Goal: Task Accomplishment & Management: Use online tool/utility

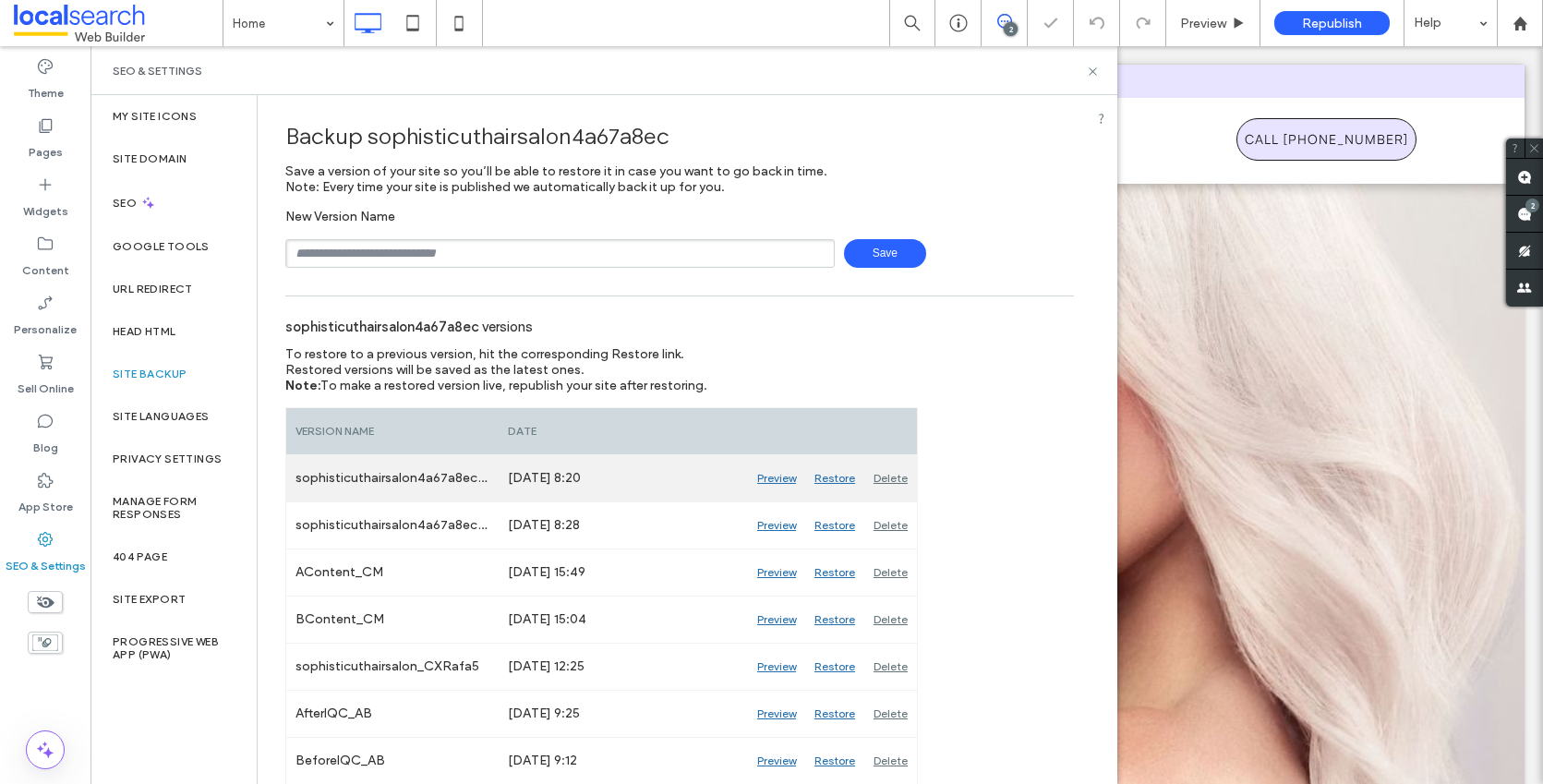
click at [406, 477] on div "sophisticuthairsalon4a67a8ec_Auto_39" at bounding box center [392, 478] width 212 height 46
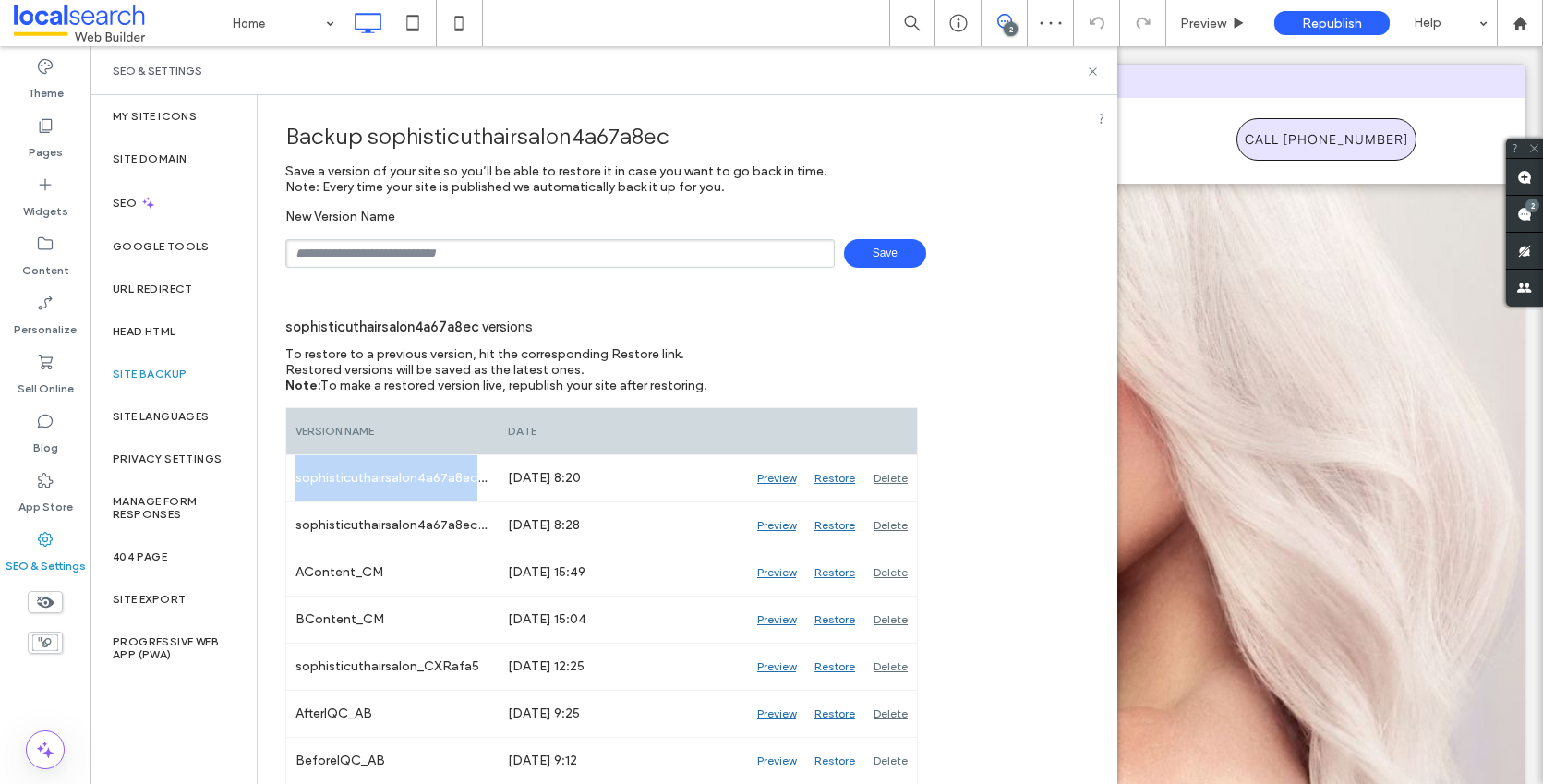
copy div "sophisticuthairsalon4a67a8ec_Auto_39"
click at [461, 251] on input "text" at bounding box center [560, 253] width 549 height 29
paste input "**********"
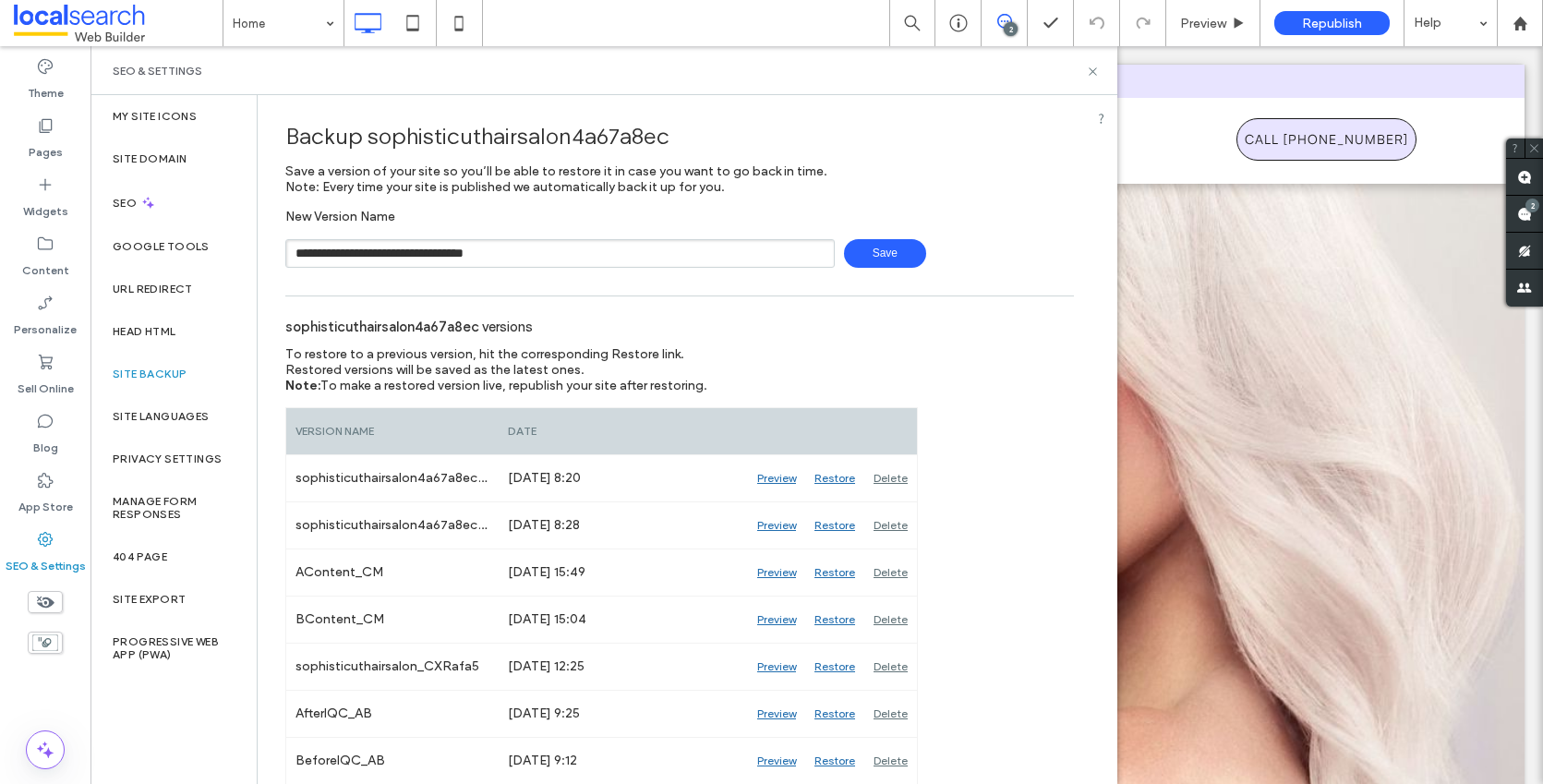
type input "**********"
click at [900, 258] on span "Save" at bounding box center [885, 253] width 82 height 29
click at [1096, 72] on icon at bounding box center [1092, 72] width 13 height 13
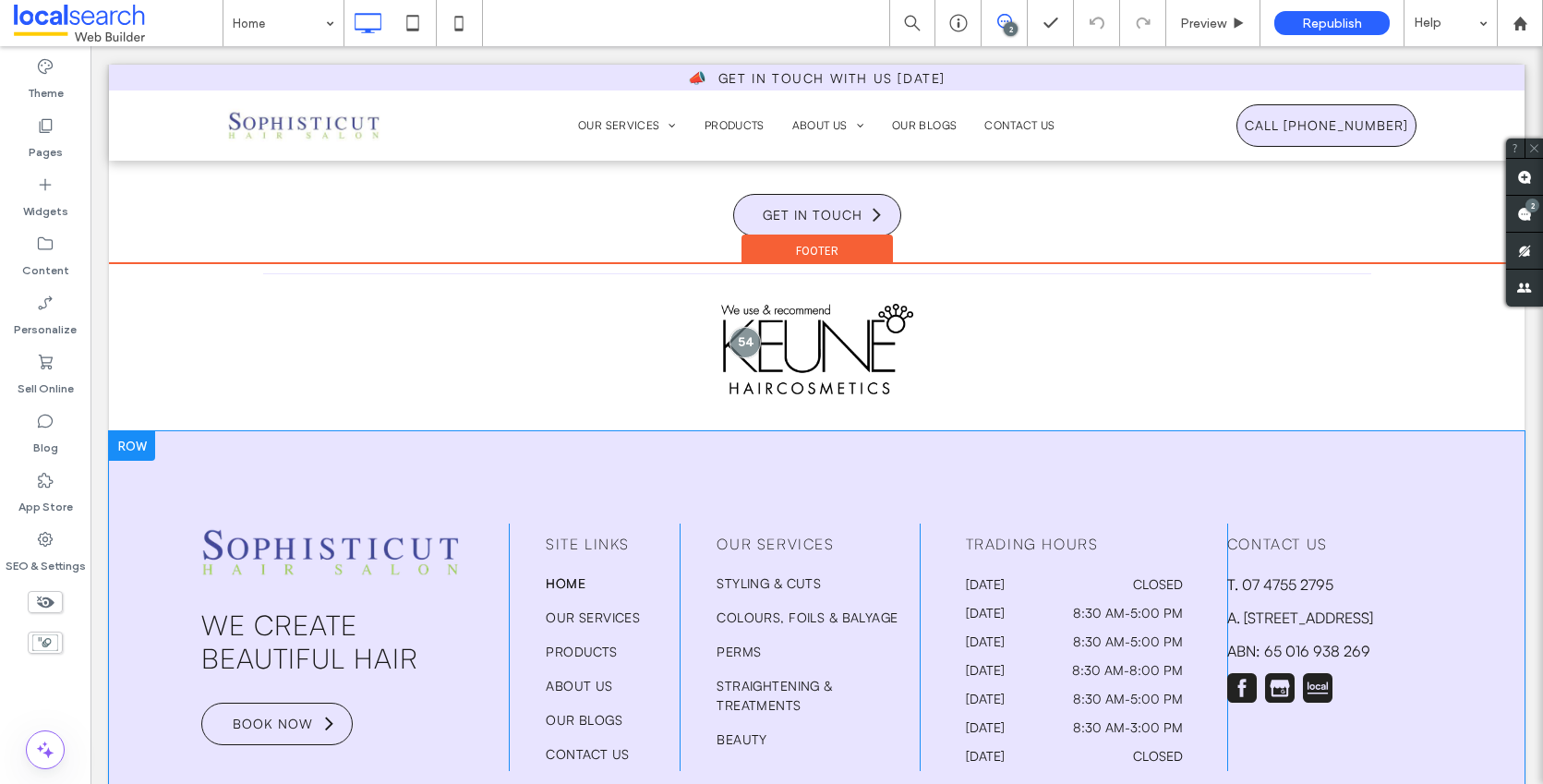
scroll to position [5058, 0]
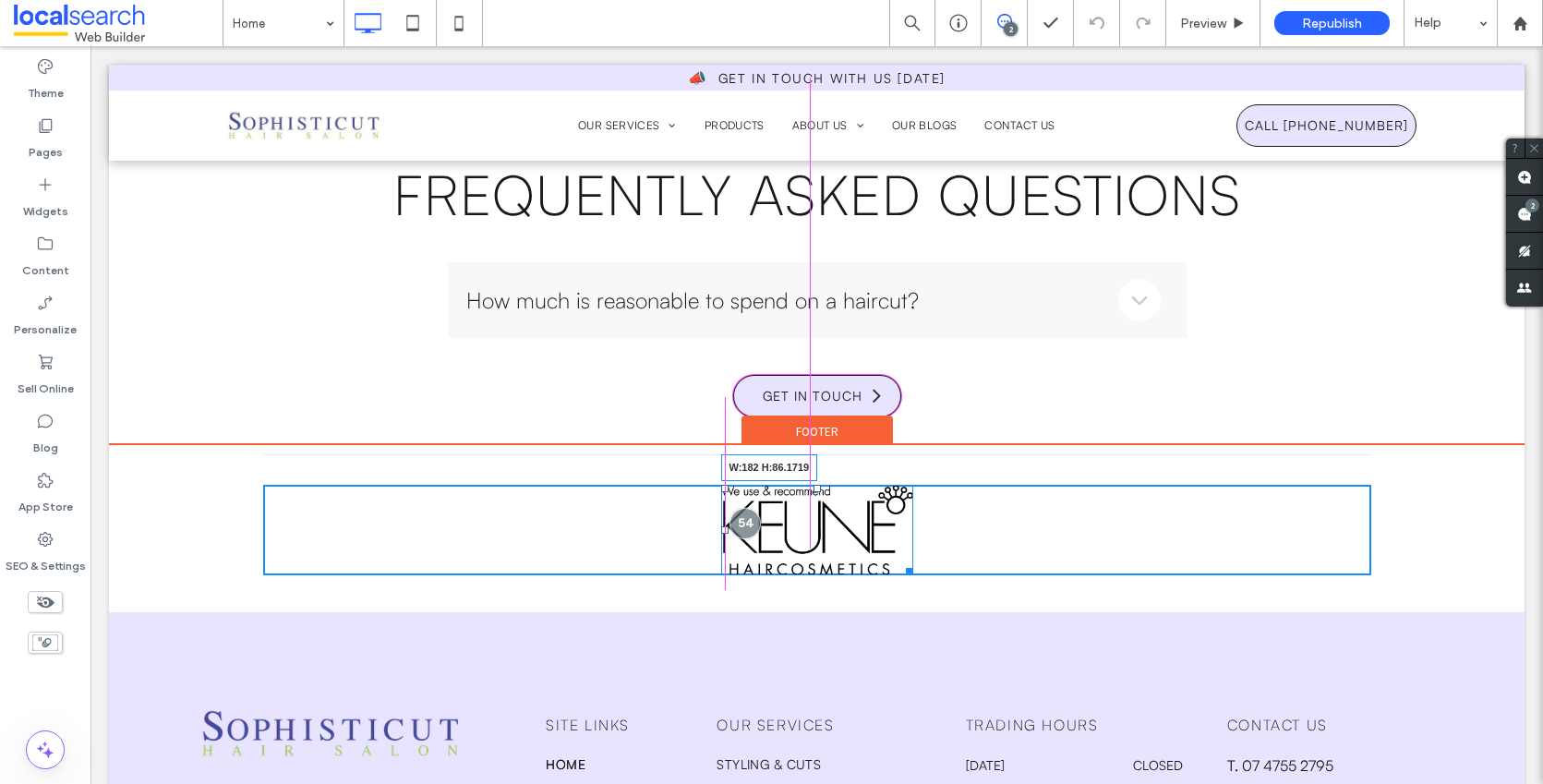
drag, startPoint x: 897, startPoint y: 593, endPoint x: 882, endPoint y: 577, distance: 21.9
click at [899, 575] on div at bounding box center [906, 568] width 13 height 13
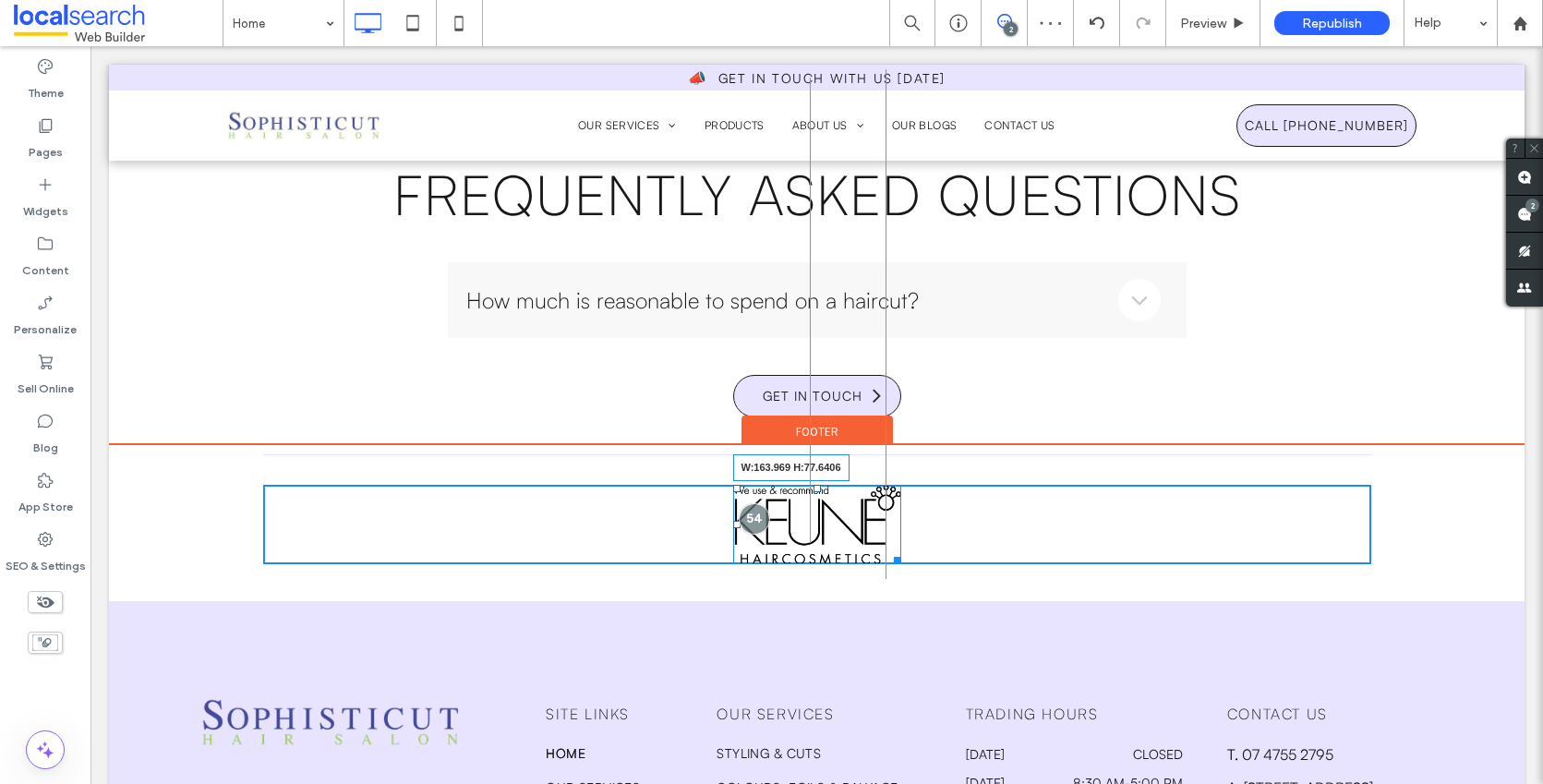
drag, startPoint x: 890, startPoint y: 585, endPoint x: 879, endPoint y: 575, distance: 14.9
click at [888, 564] on div at bounding box center [894, 556] width 13 height 13
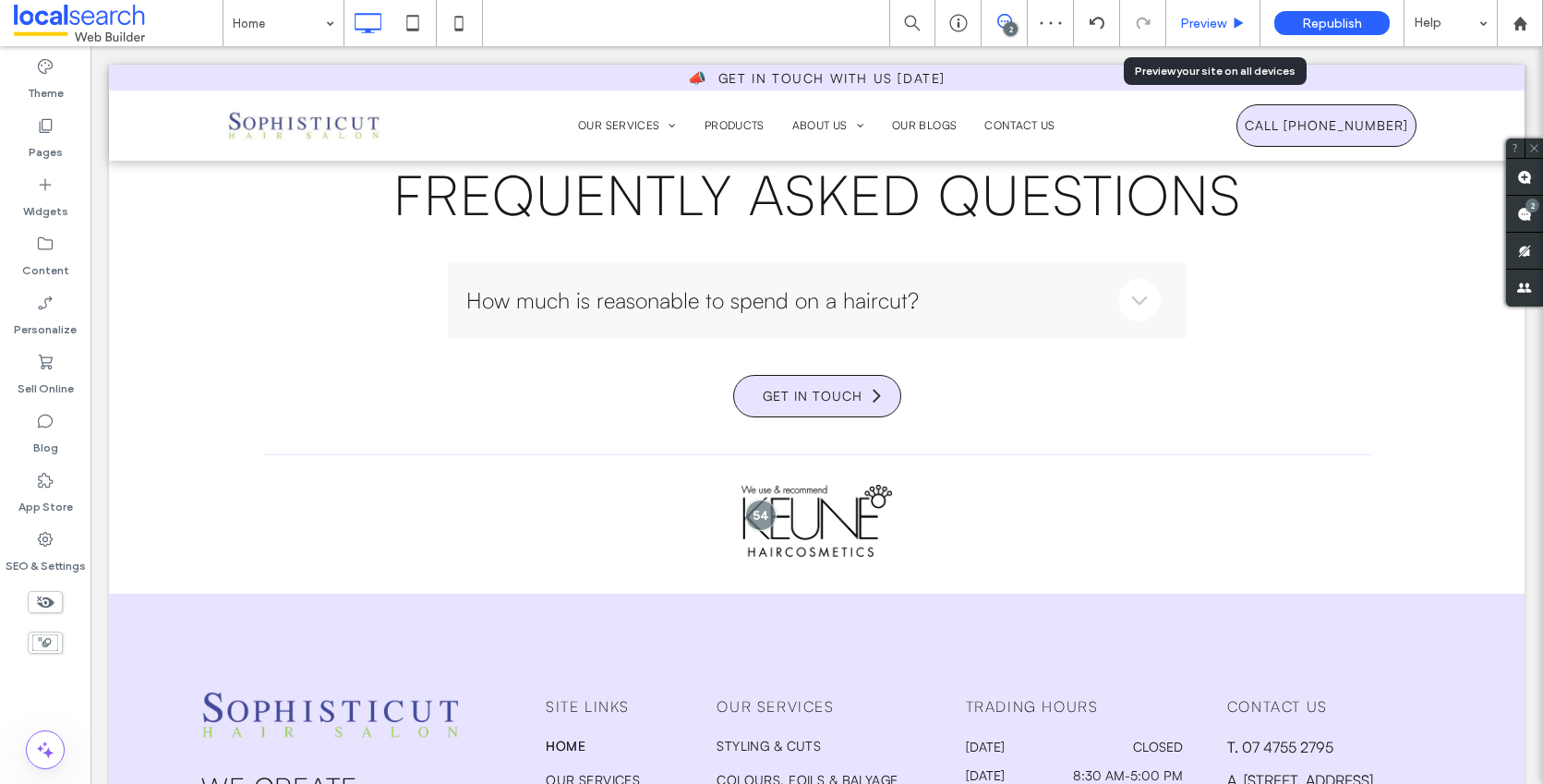
click at [1196, 28] on span "Preview" at bounding box center [1203, 23] width 46 height 15
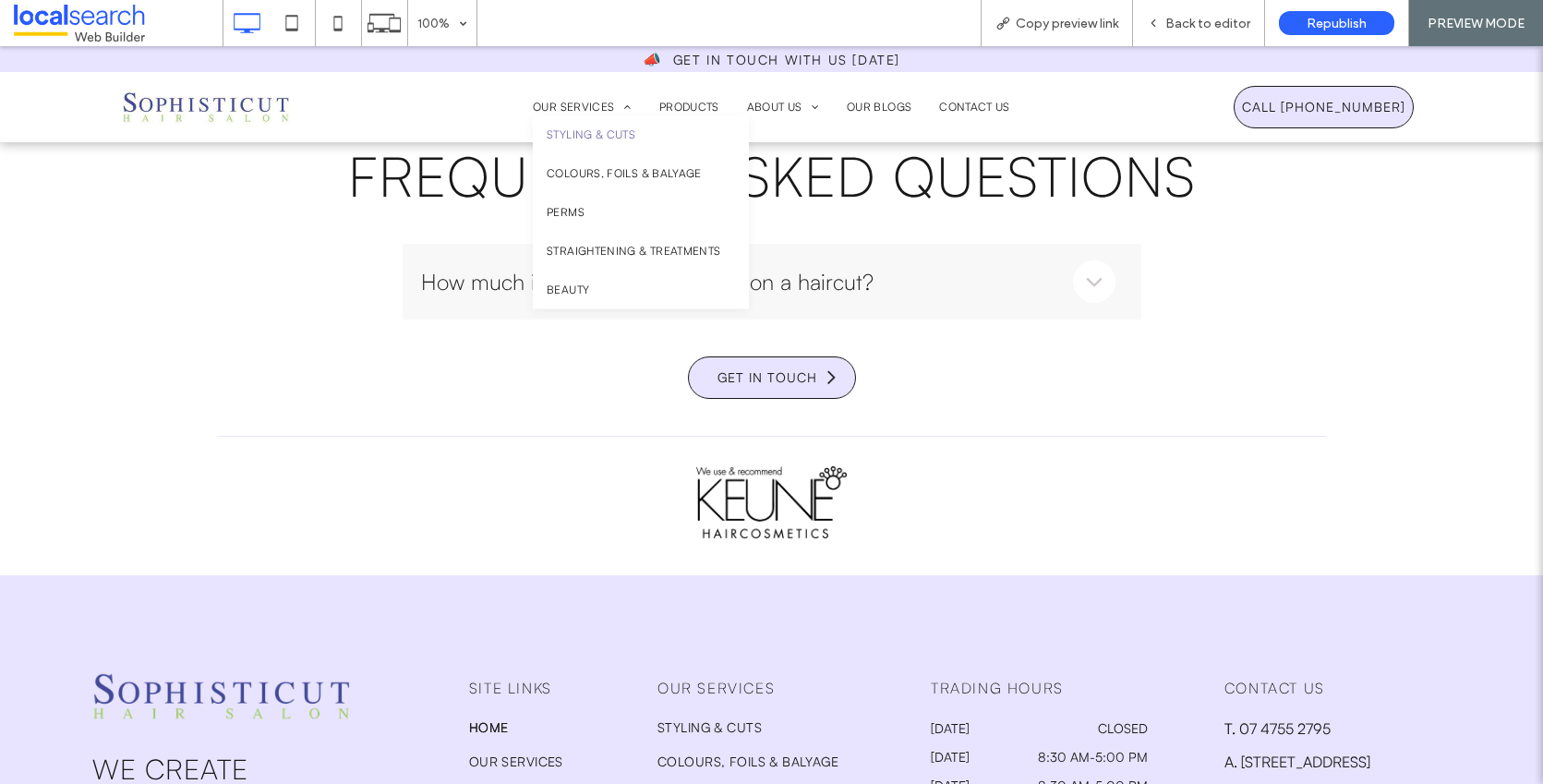
click at [572, 138] on span "Styling & Cuts" at bounding box center [591, 134] width 89 height 16
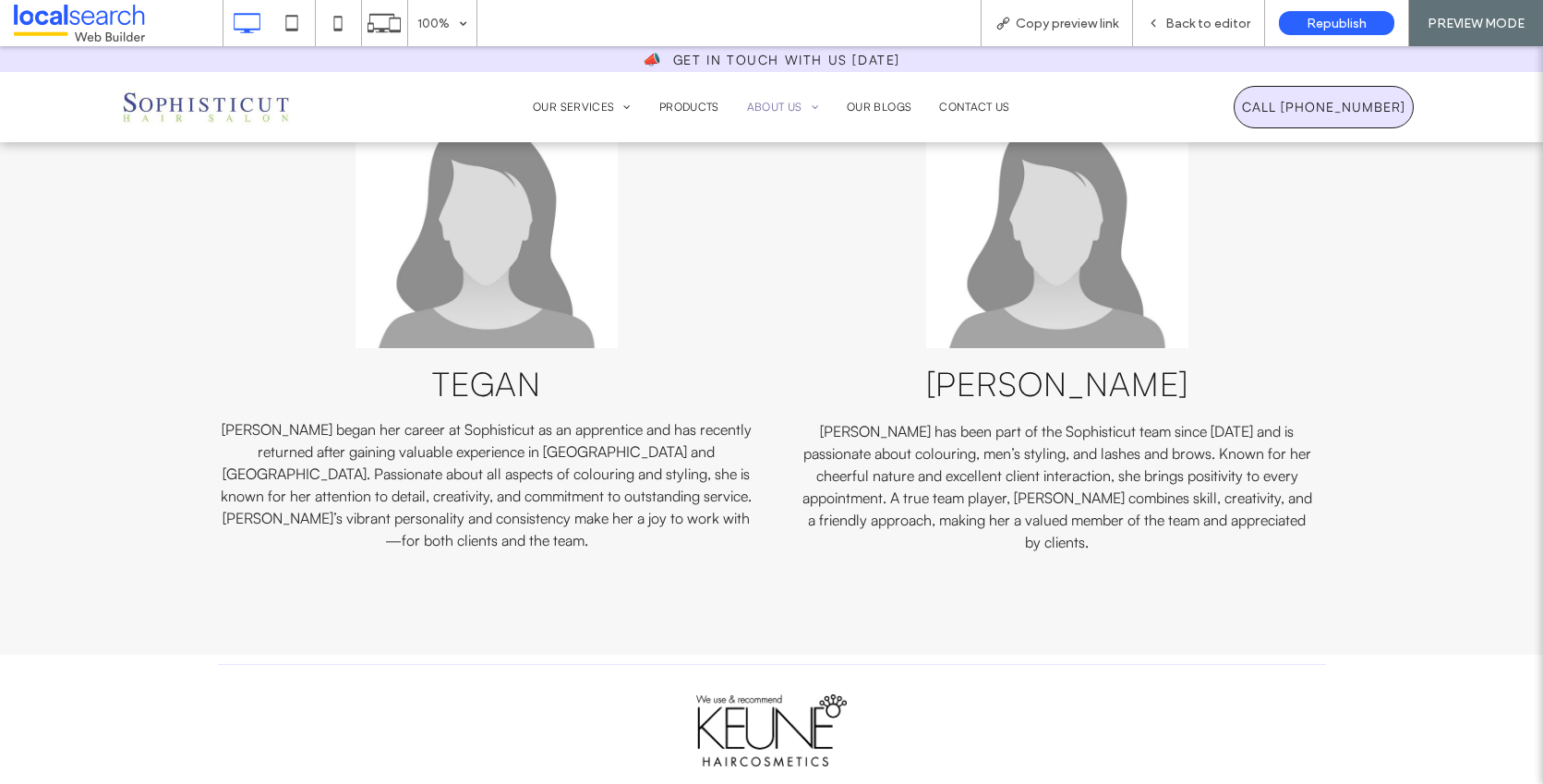
scroll to position [2107, 0]
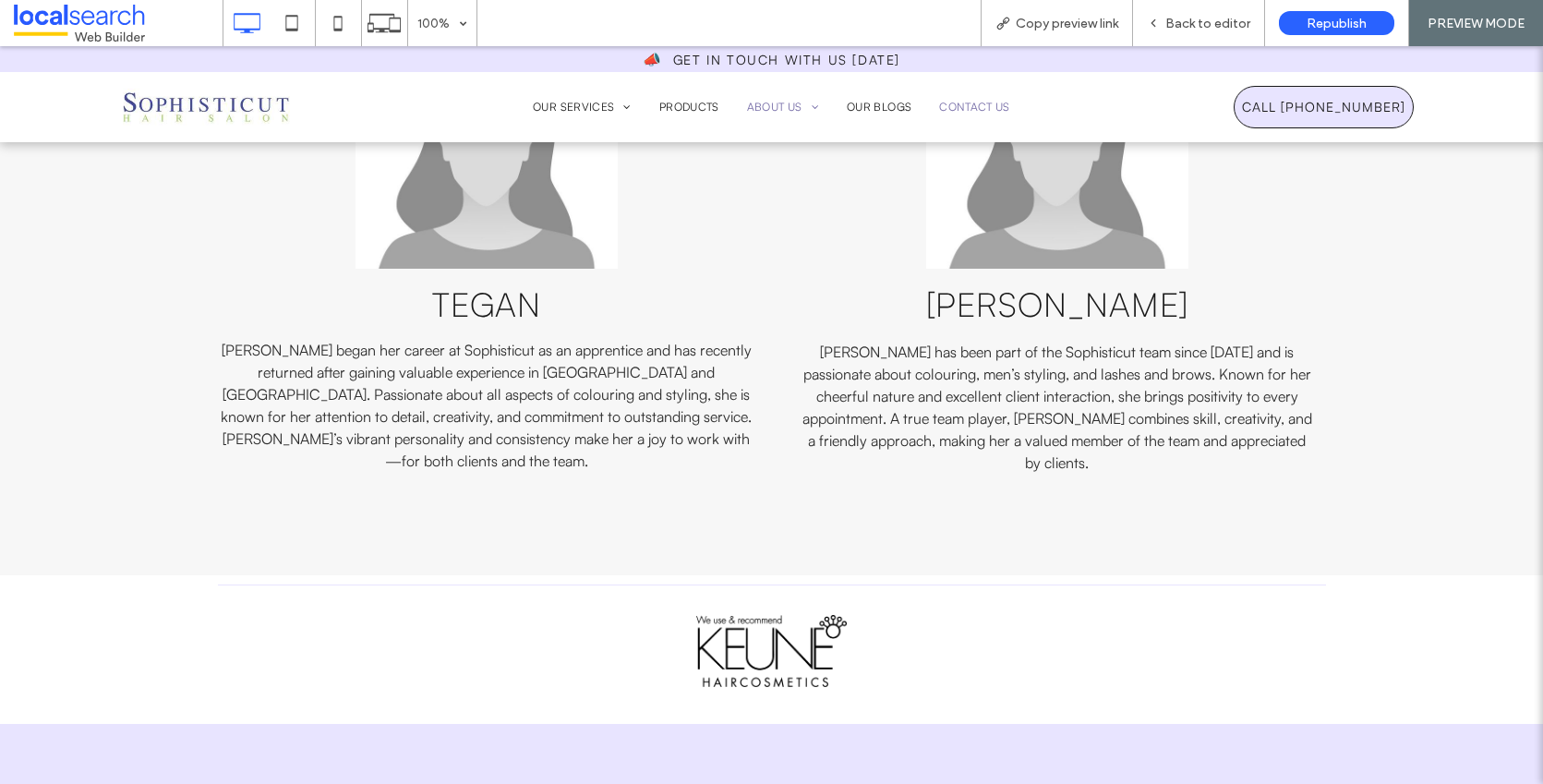
click at [978, 105] on span "Contact Us" at bounding box center [975, 106] width 71 height 16
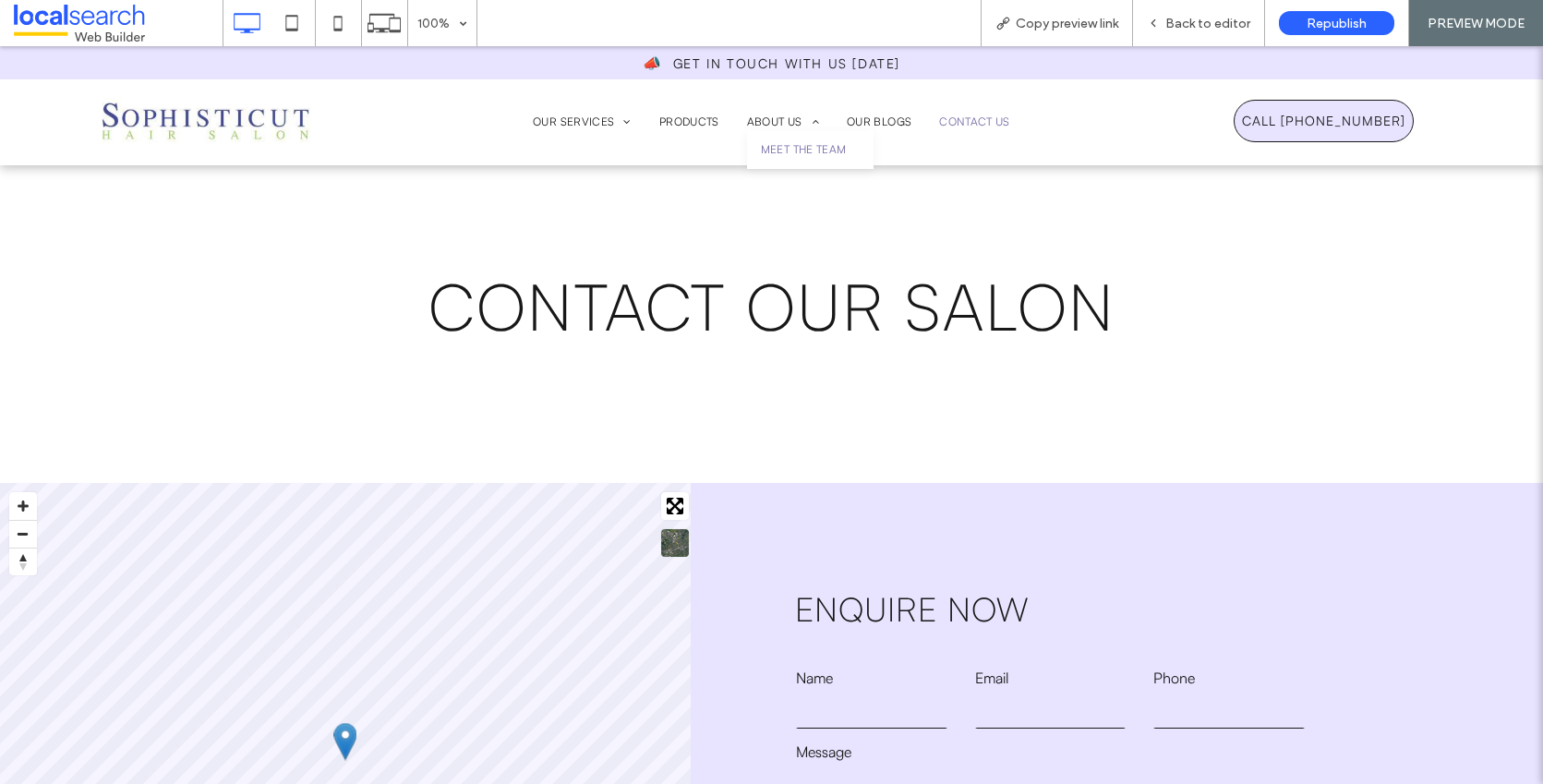
click at [789, 149] on span "Meet The Team" at bounding box center [805, 149] width 86 height 16
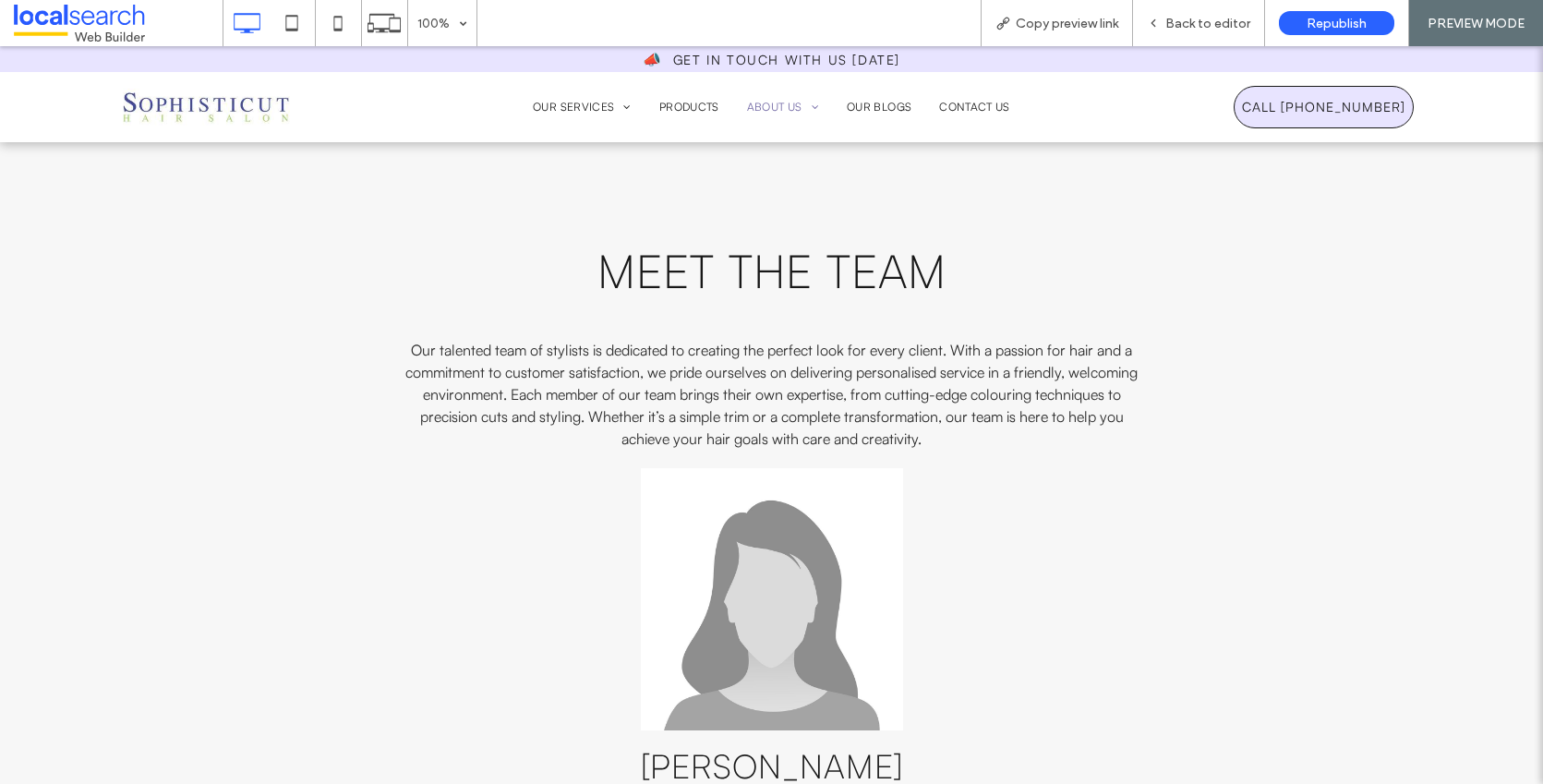
scroll to position [1143, 0]
click at [1221, 17] on span "Back to editor" at bounding box center [1207, 23] width 85 height 15
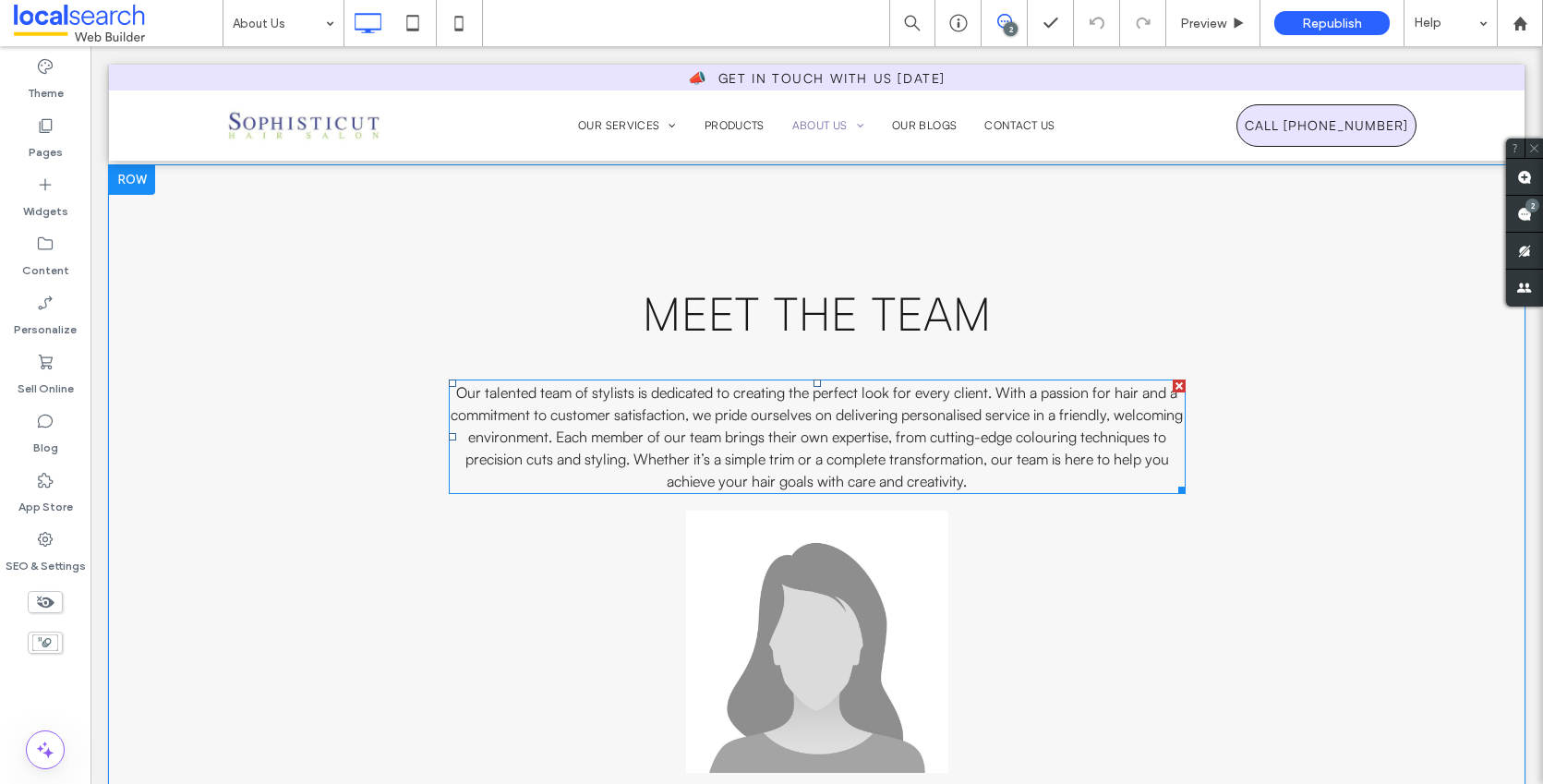
click at [1121, 480] on p "Our talented team of stylists is dedicated to creating the perfect look for eve…" at bounding box center [817, 437] width 737 height 111
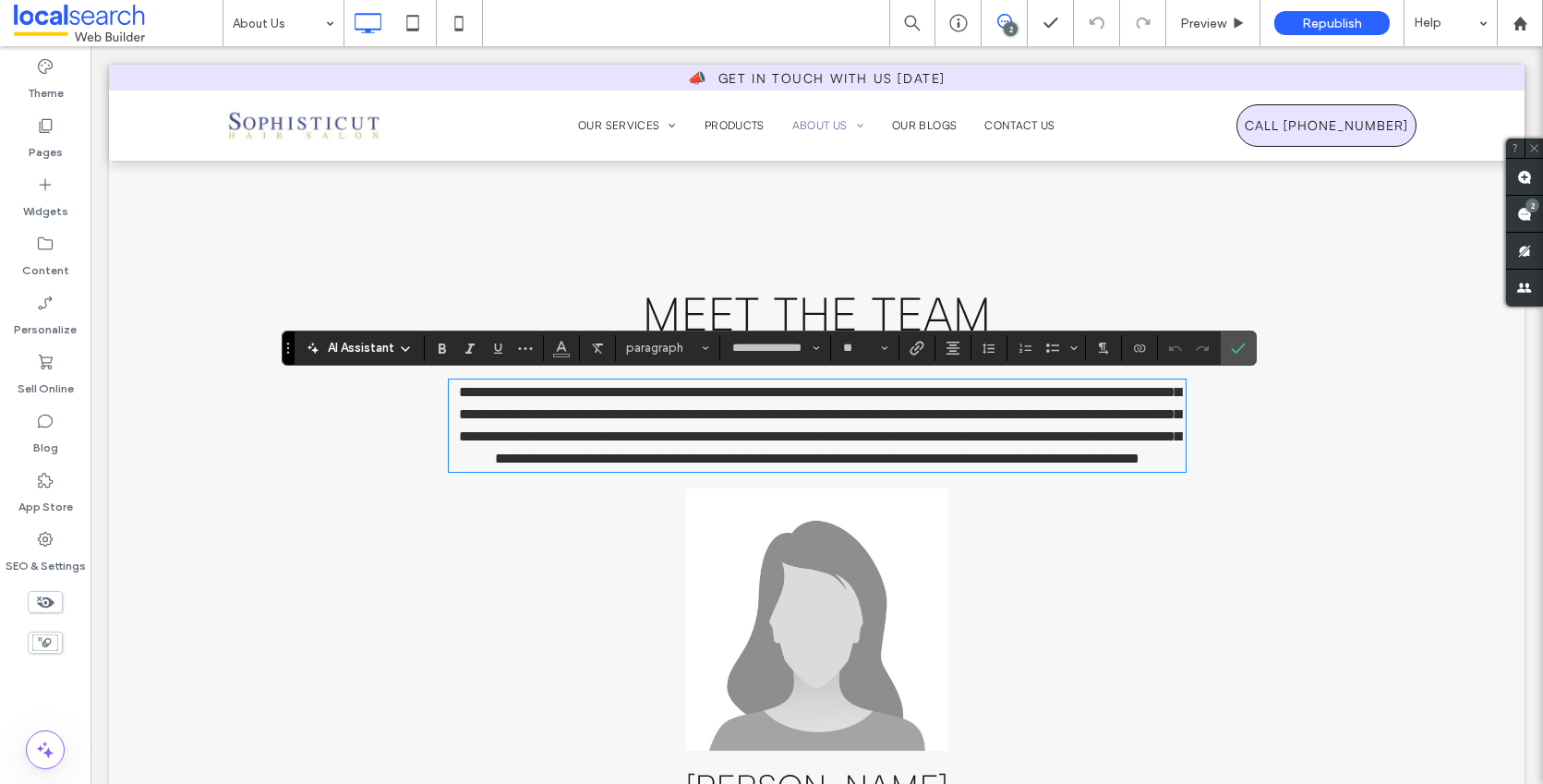
click at [610, 519] on link at bounding box center [817, 620] width 1109 height 262
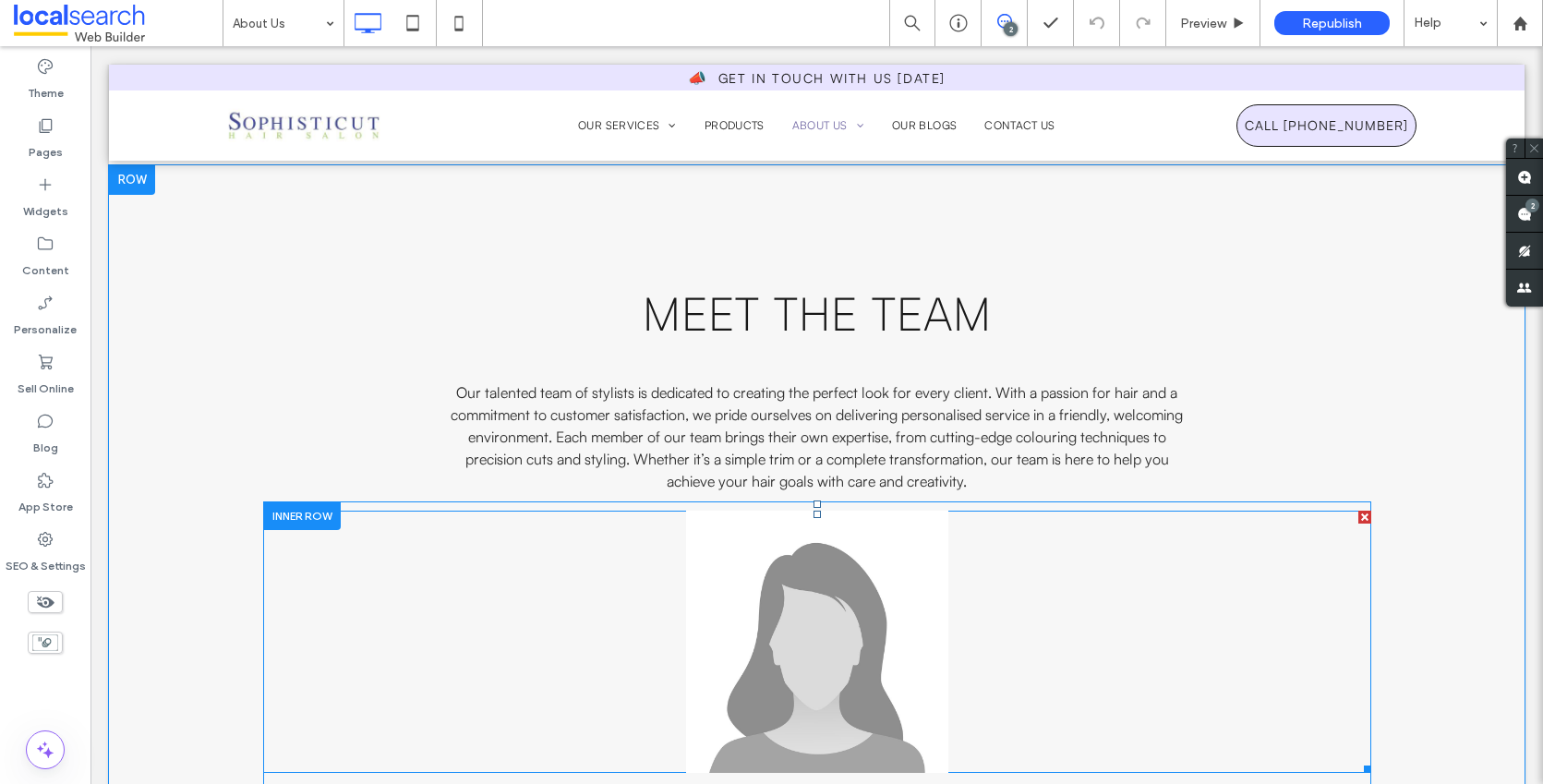
click at [374, 511] on link at bounding box center [817, 642] width 1109 height 262
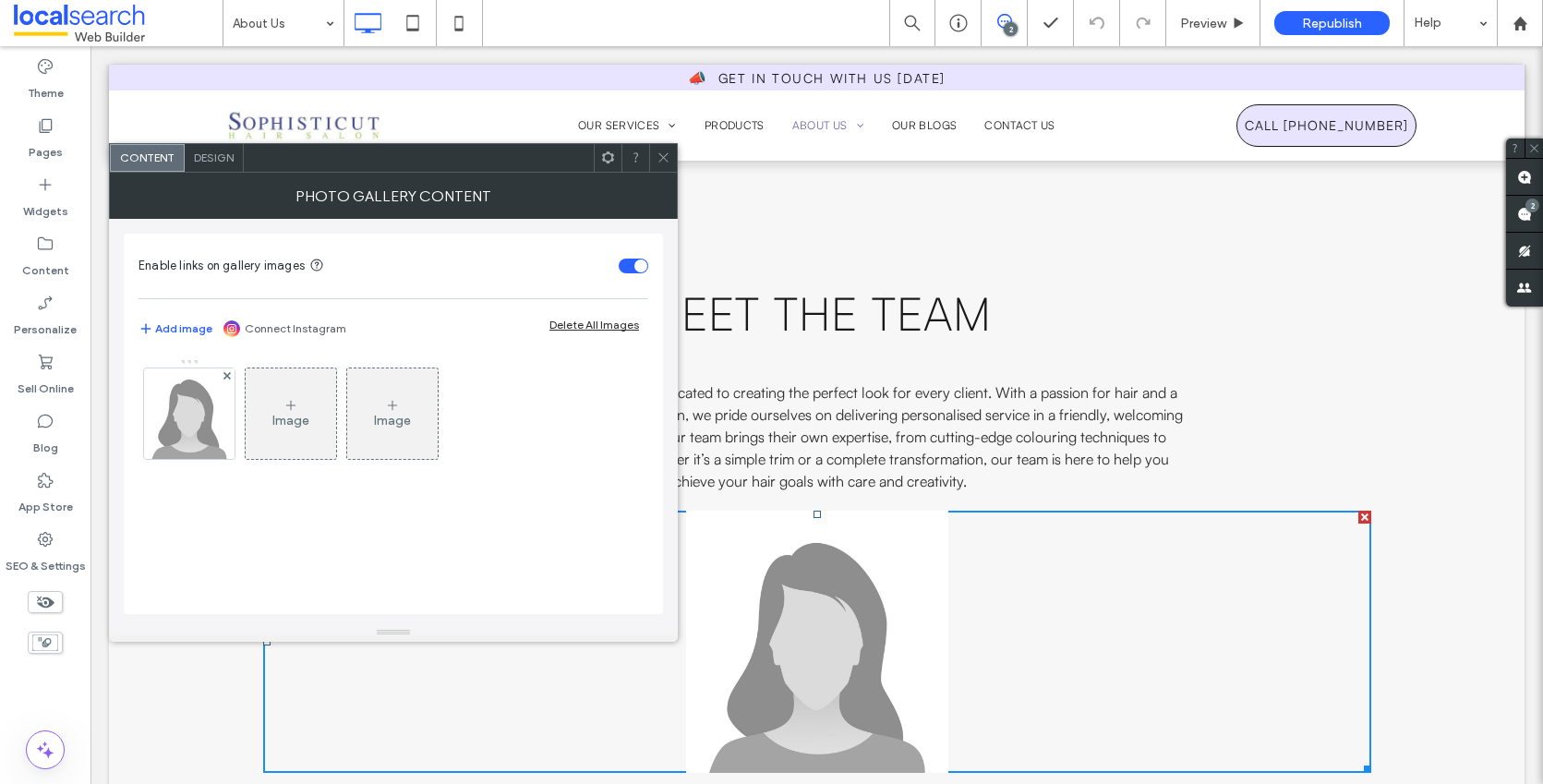
click at [653, 147] on div at bounding box center [663, 158] width 28 height 28
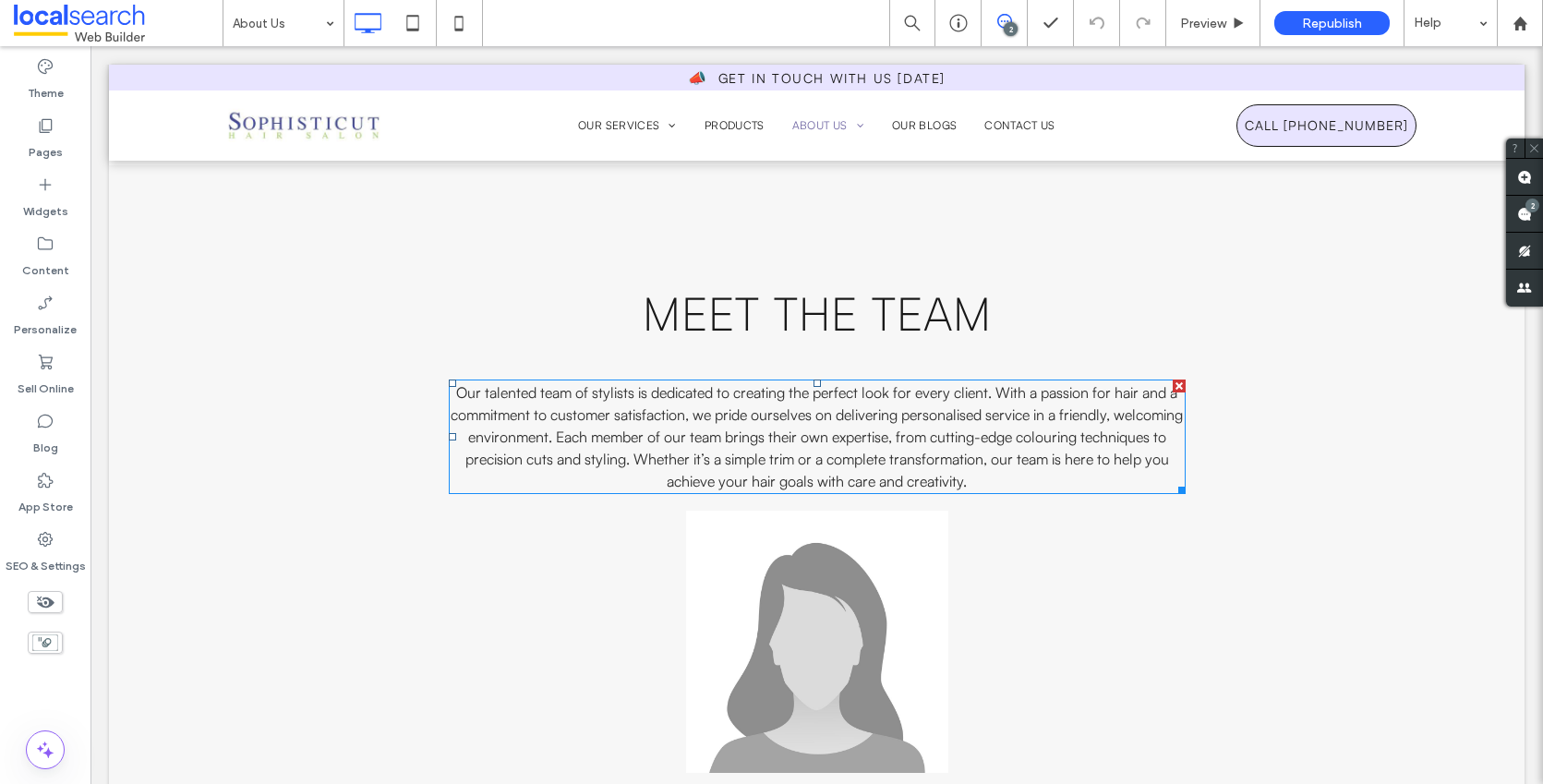
click at [1044, 473] on p "Our talented team of stylists is dedicated to creating the perfect look for eve…" at bounding box center [817, 437] width 737 height 111
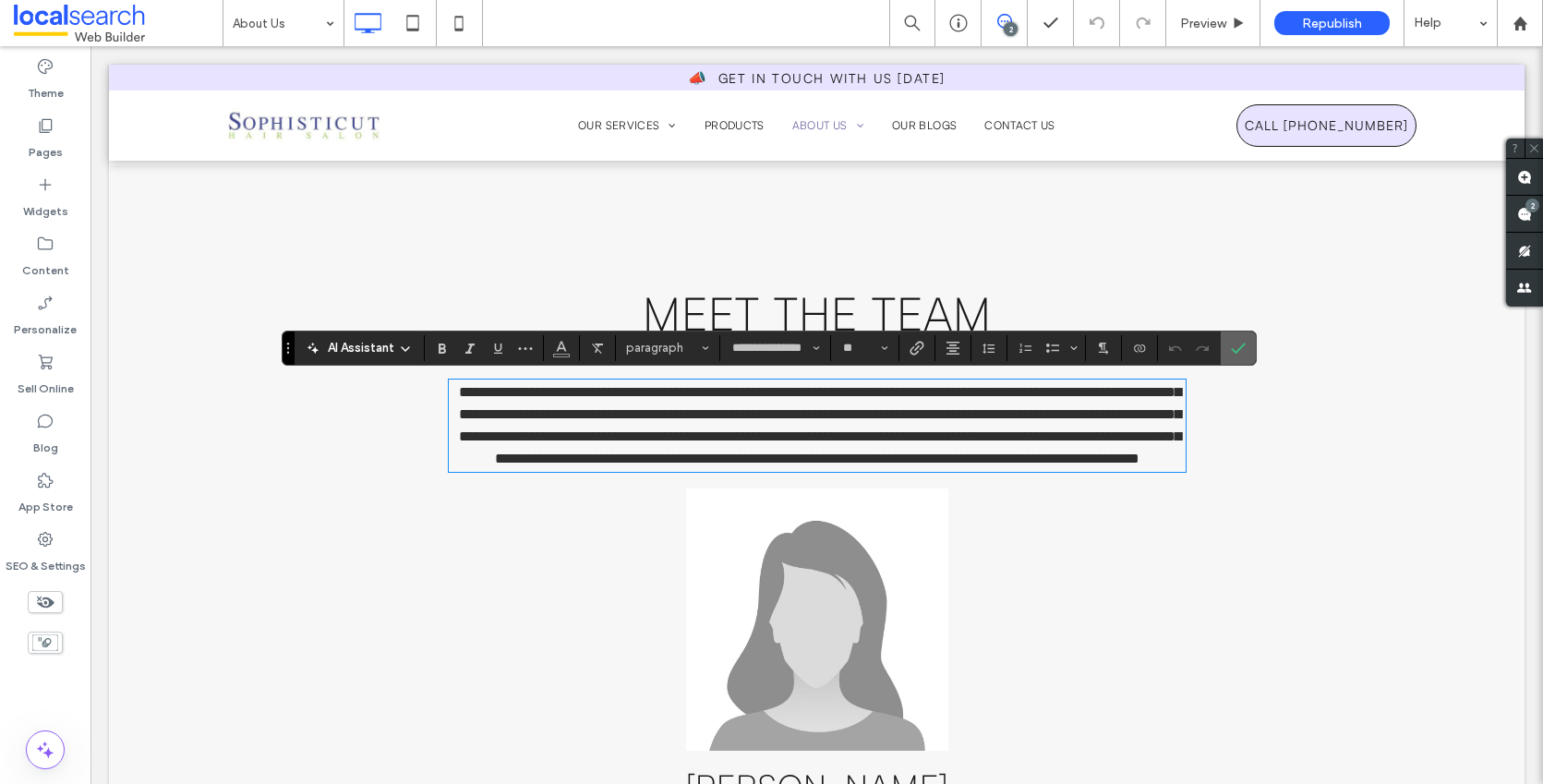
drag, startPoint x: 1249, startPoint y: 349, endPoint x: 1078, endPoint y: 378, distance: 173.4
click at [1249, 349] on label "Confirm" at bounding box center [1238, 348] width 28 height 33
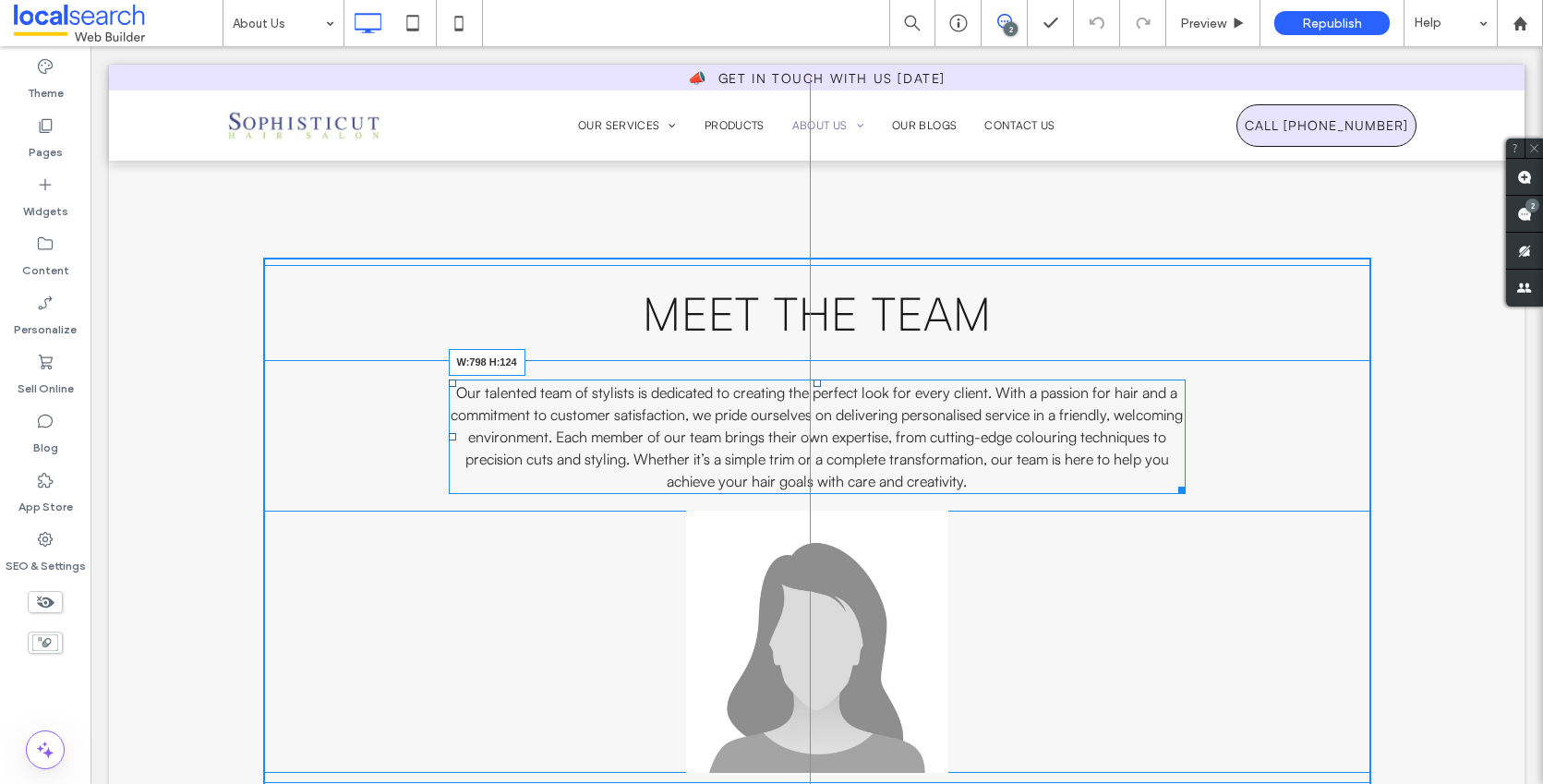
drag, startPoint x: 1177, startPoint y: 488, endPoint x: 1270, endPoint y: 541, distance: 107.0
click at [1177, 489] on div at bounding box center [1179, 487] width 13 height 13
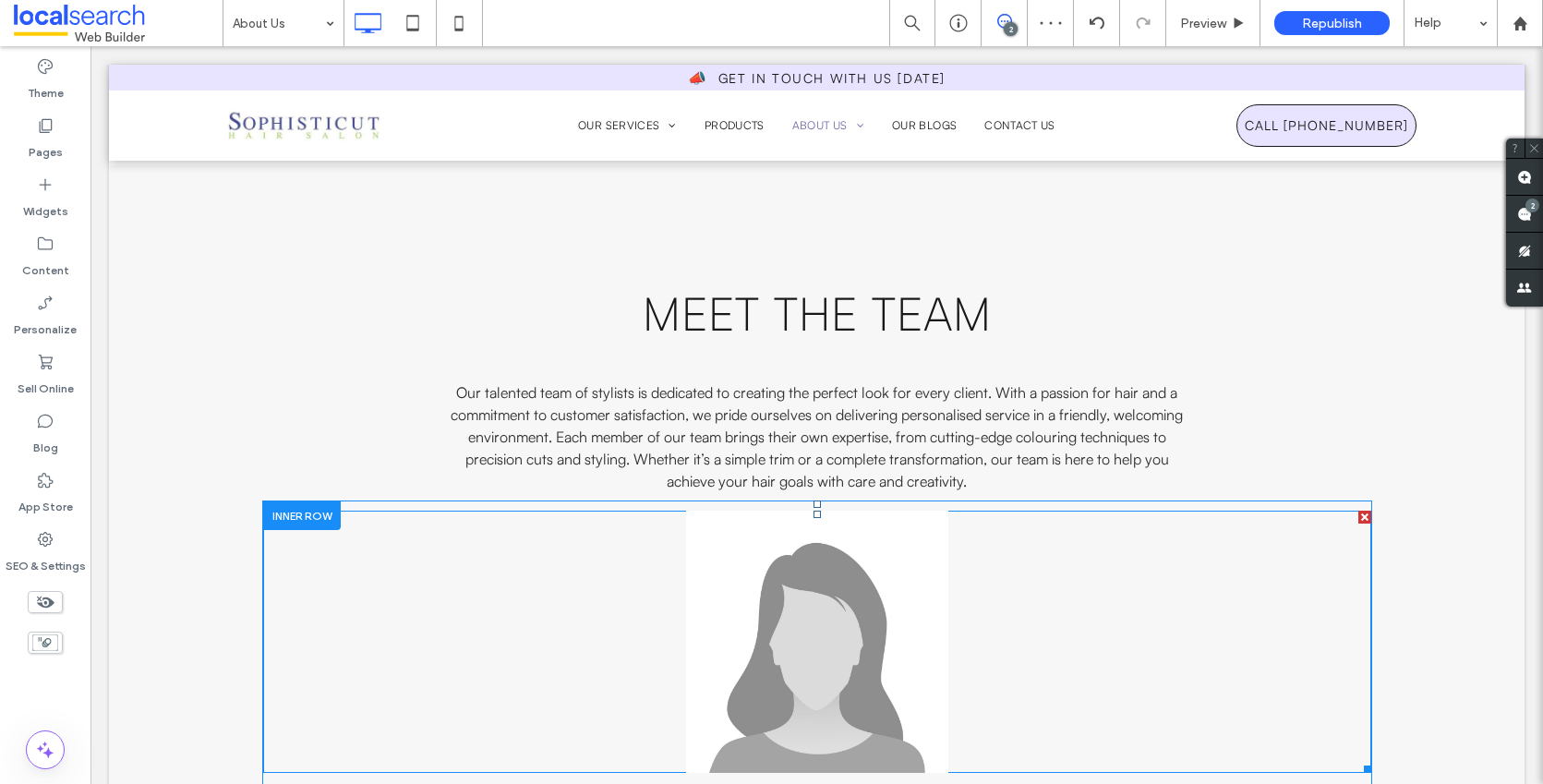
click at [1306, 526] on link at bounding box center [817, 642] width 1109 height 262
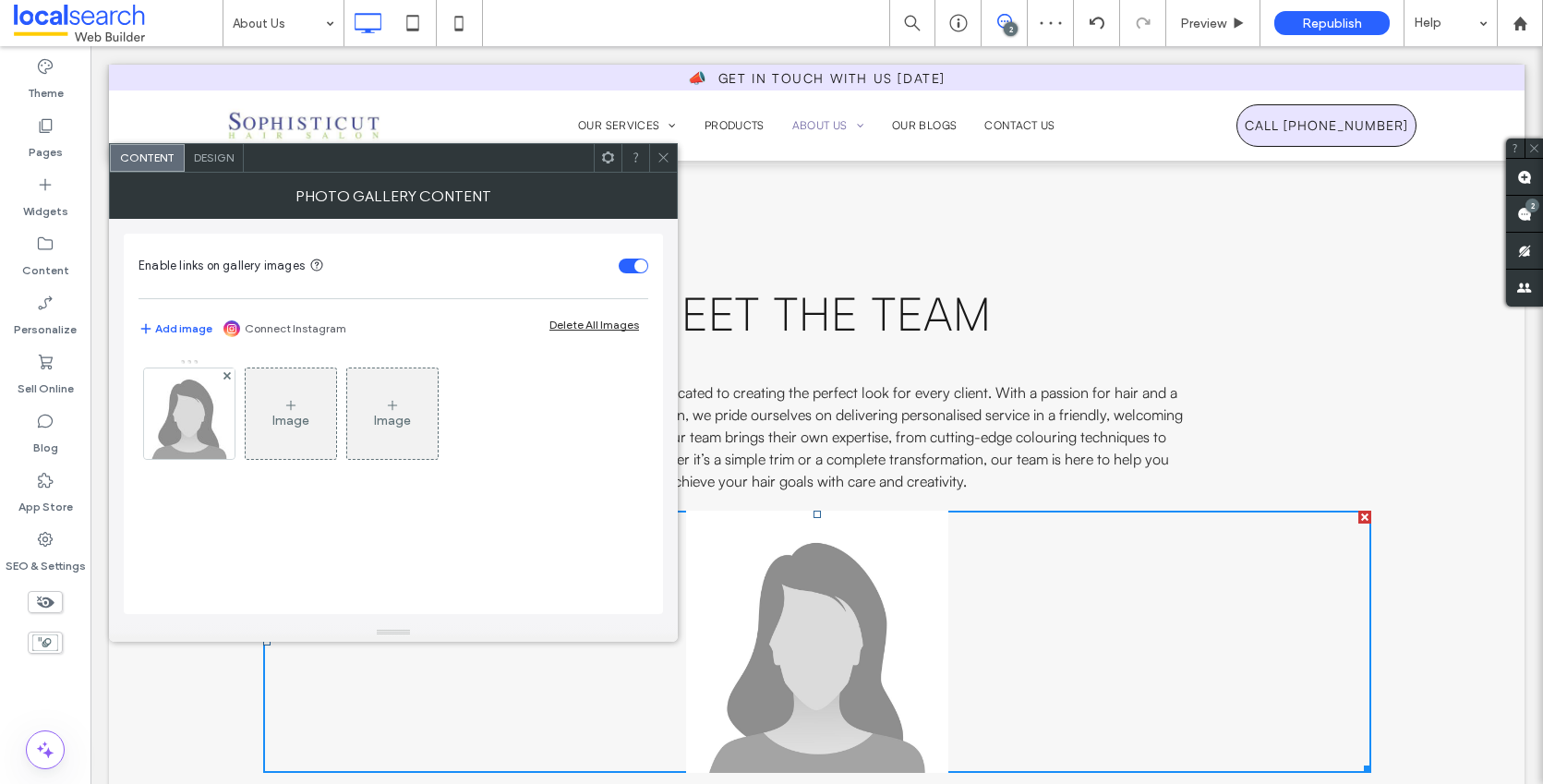
click at [671, 164] on div at bounding box center [663, 158] width 28 height 28
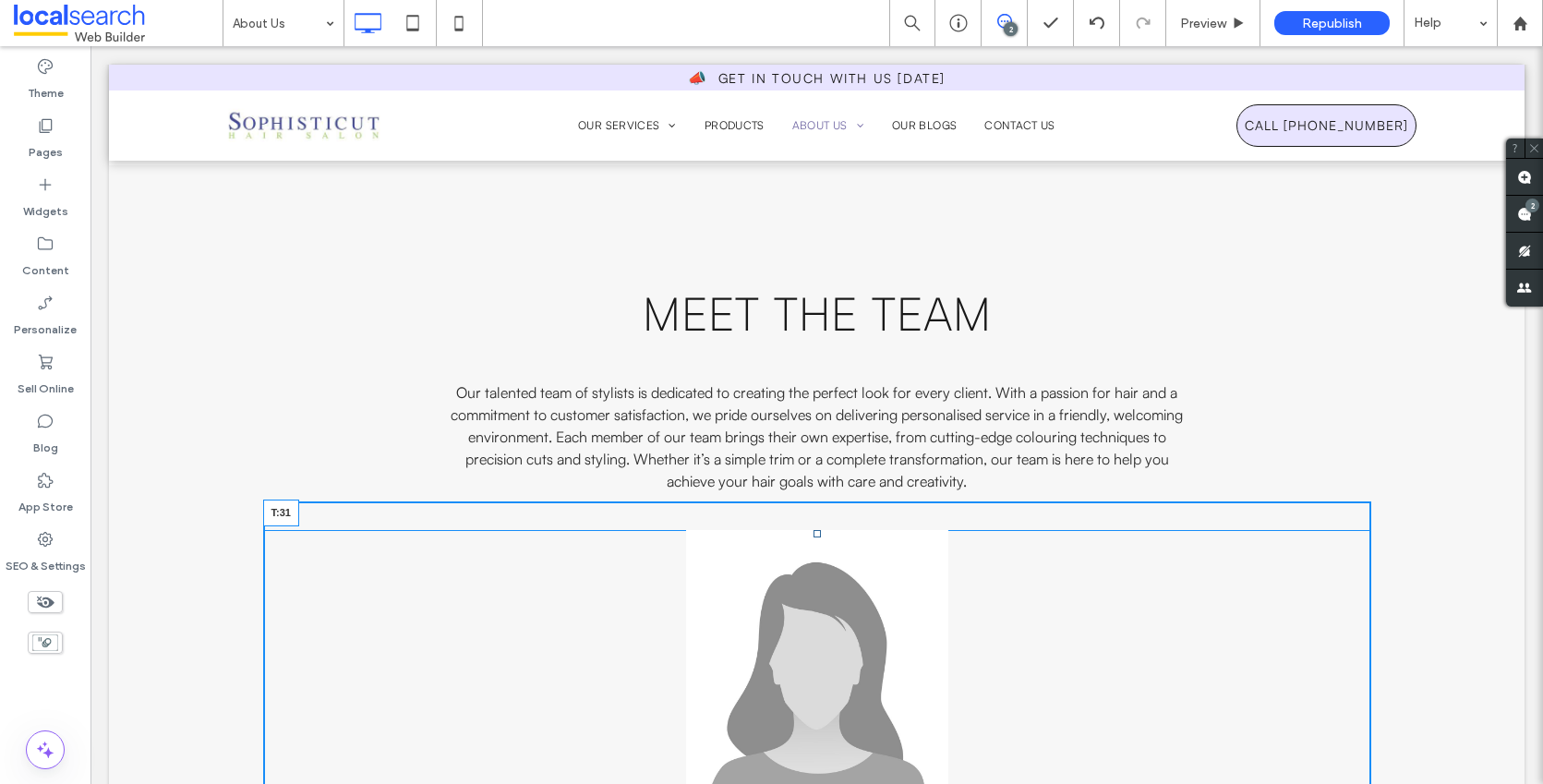
drag, startPoint x: 811, startPoint y: 514, endPoint x: 811, endPoint y: 534, distance: 20.0
click at [814, 534] on div at bounding box center [818, 534] width 8 height 8
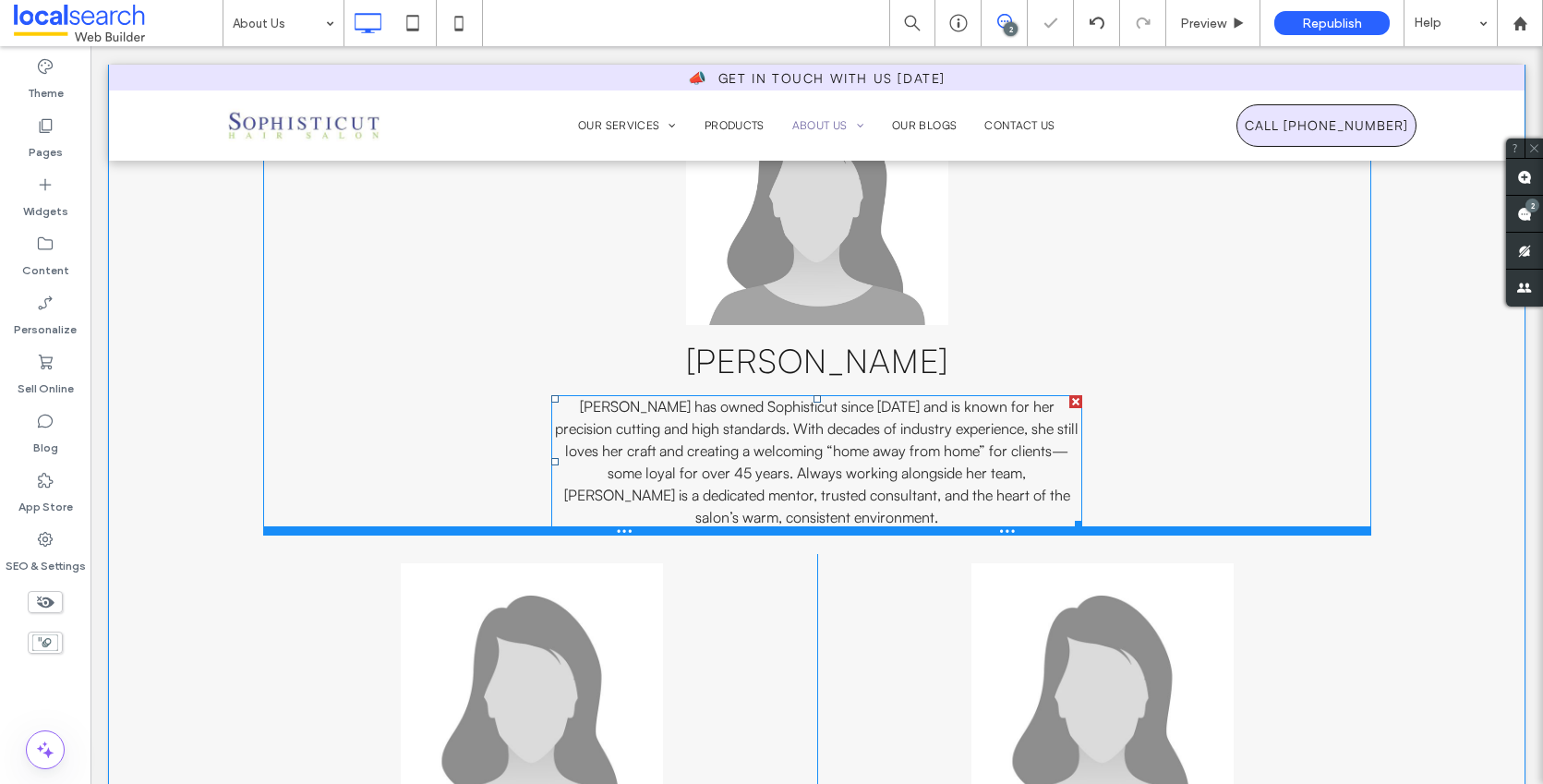
scroll to position [1613, 0]
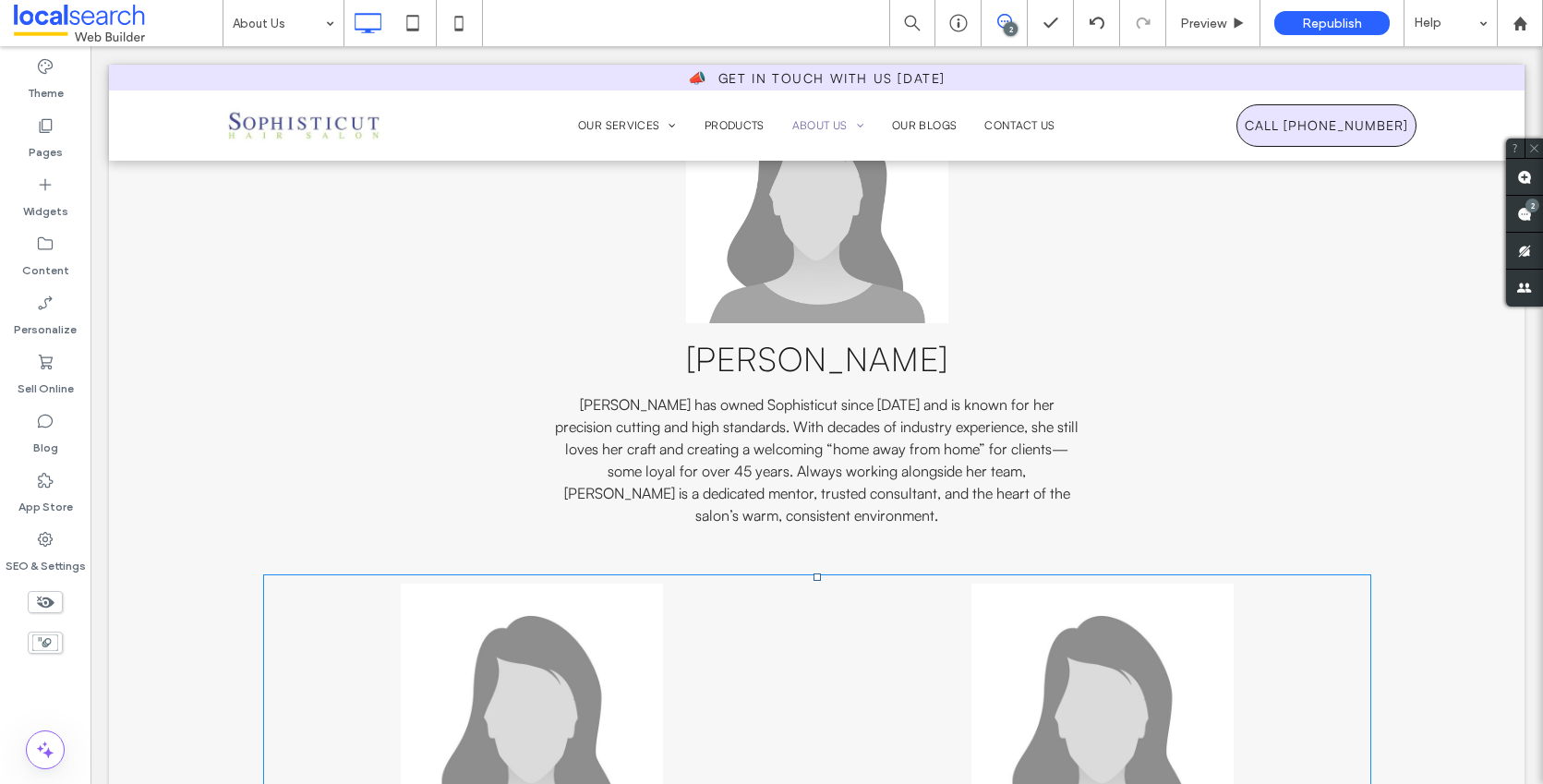
drag, startPoint x: 813, startPoint y: 533, endPoint x: 902, endPoint y: 601, distance: 112.0
click at [814, 574] on div at bounding box center [818, 577] width 8 height 8
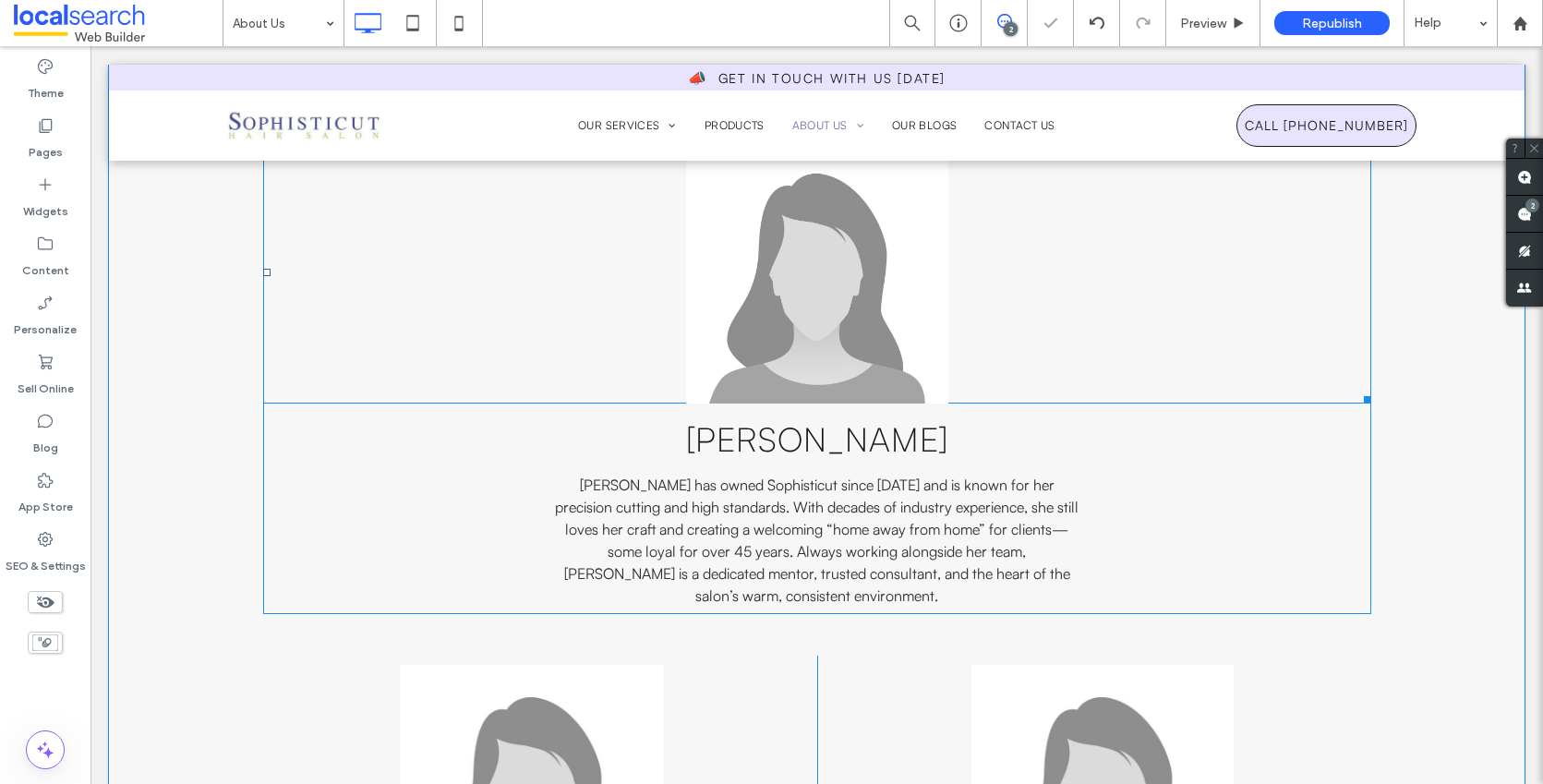
scroll to position [1309, 0]
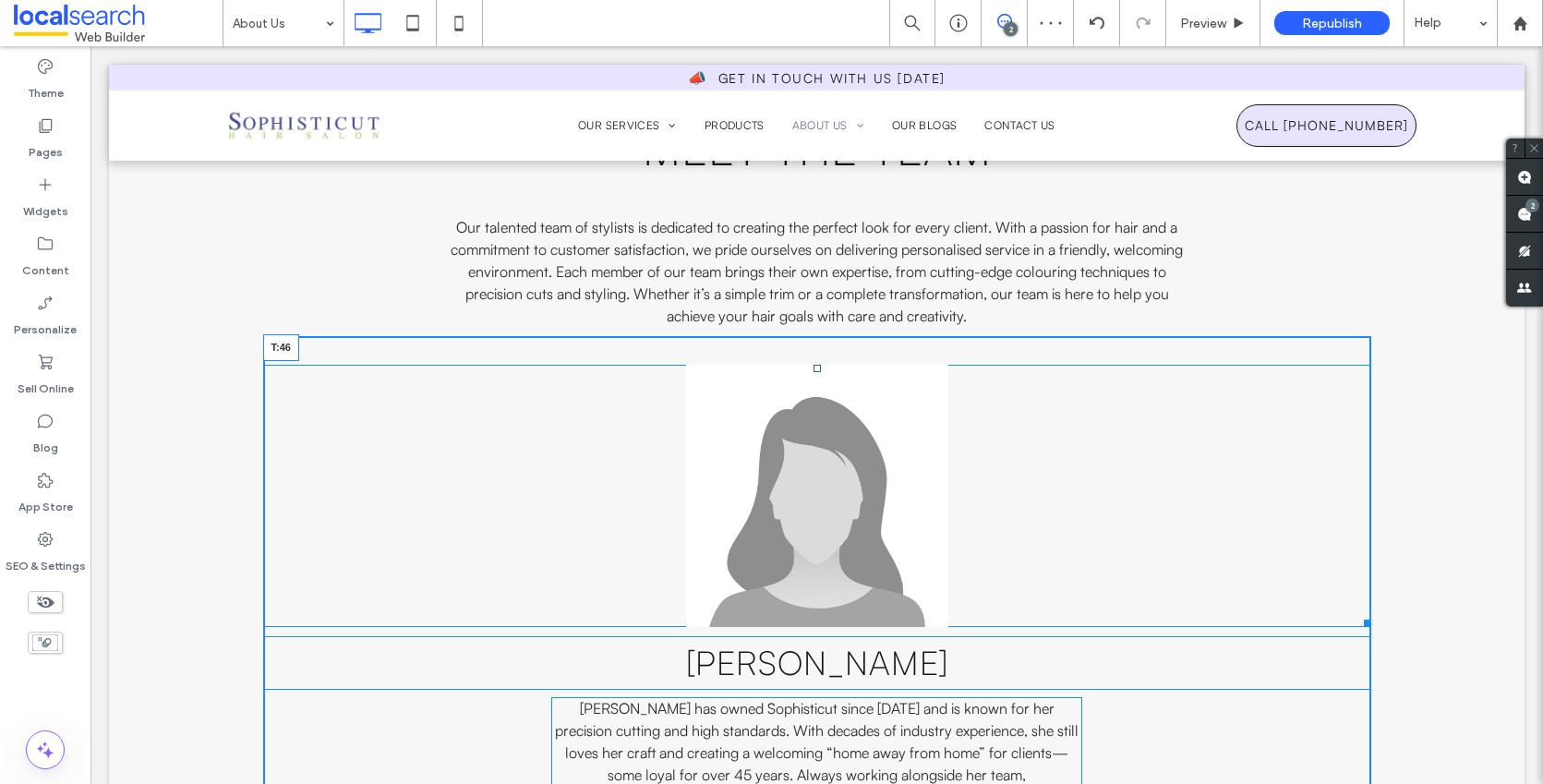
drag, startPoint x: 811, startPoint y: 367, endPoint x: 912, endPoint y: 432, distance: 120.1
click at [814, 372] on div at bounding box center [818, 368] width 8 height 8
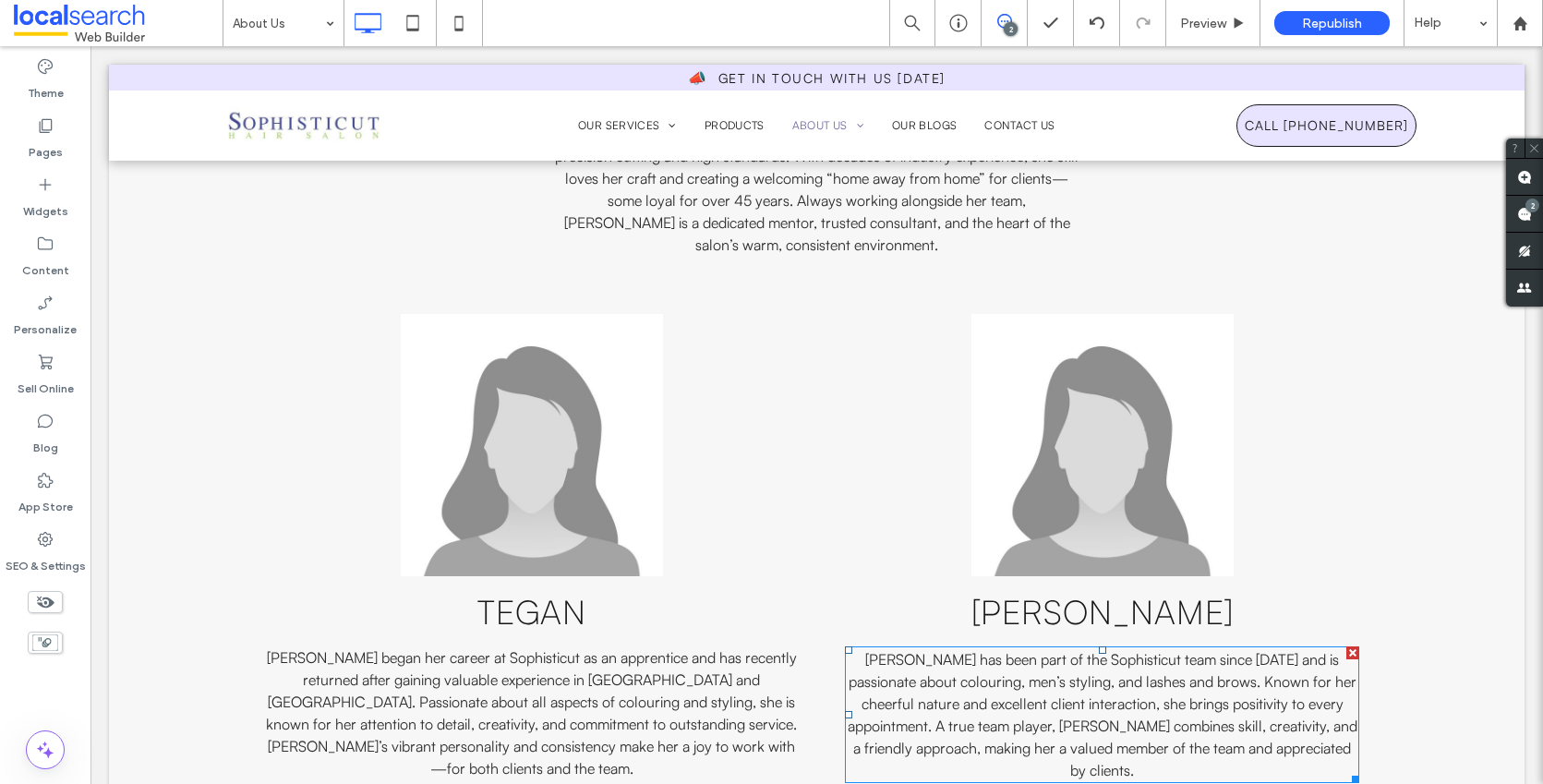
scroll to position [1505, 0]
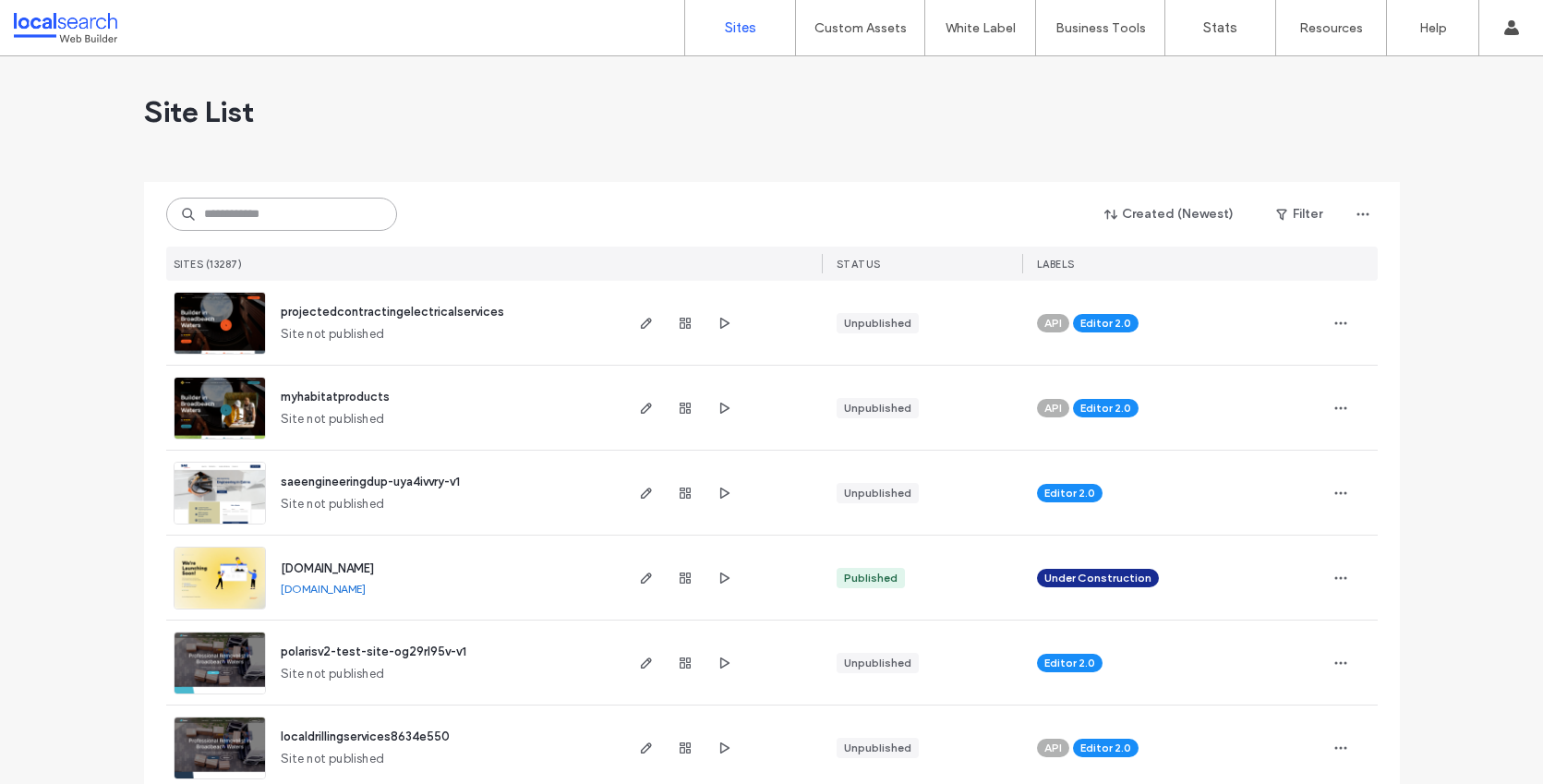
click at [220, 217] on input at bounding box center [281, 214] width 231 height 33
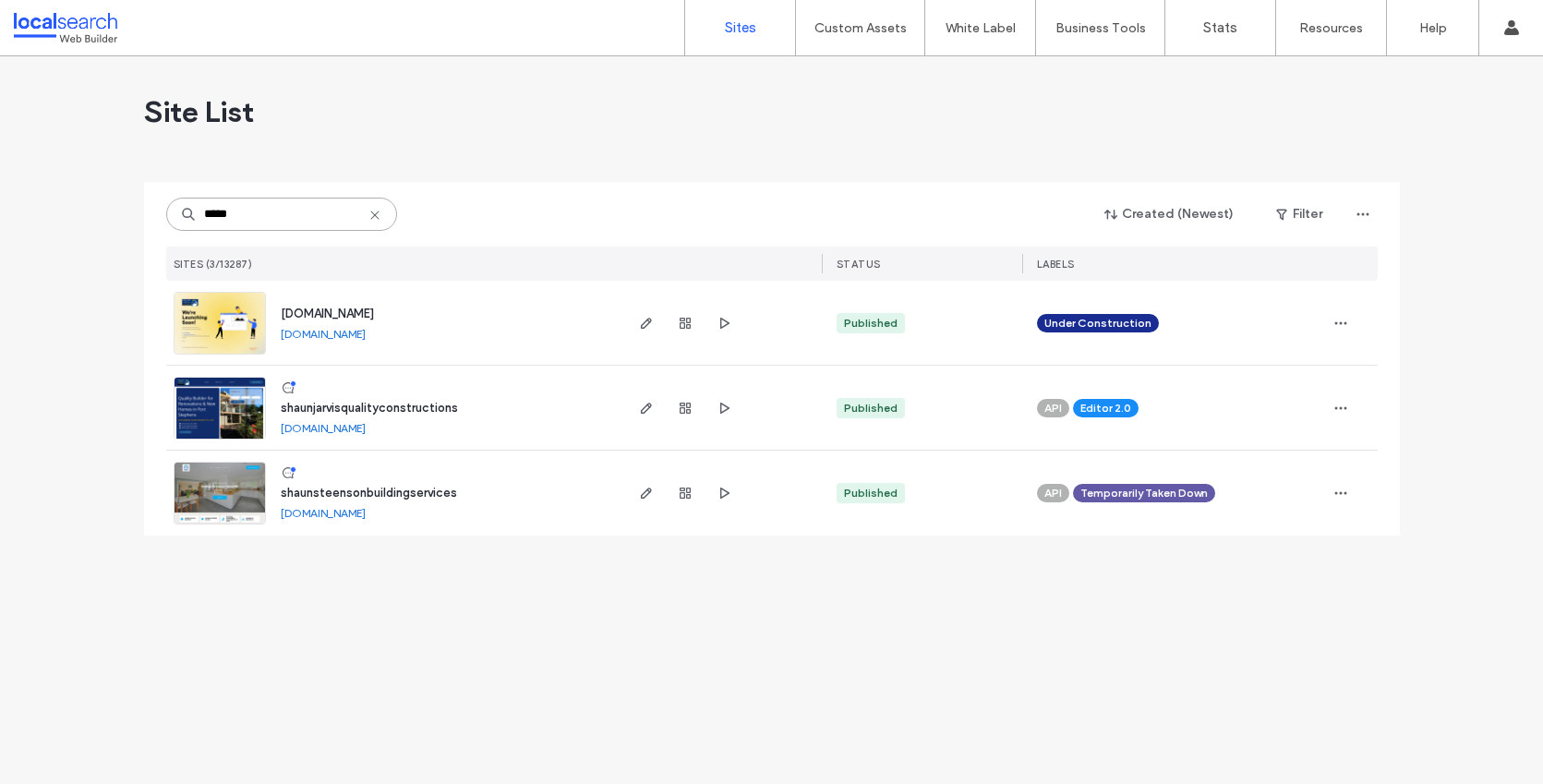
type input "*****"
click at [349, 490] on span "shaunsteensonbuildingservices" at bounding box center [368, 492] width 176 height 13
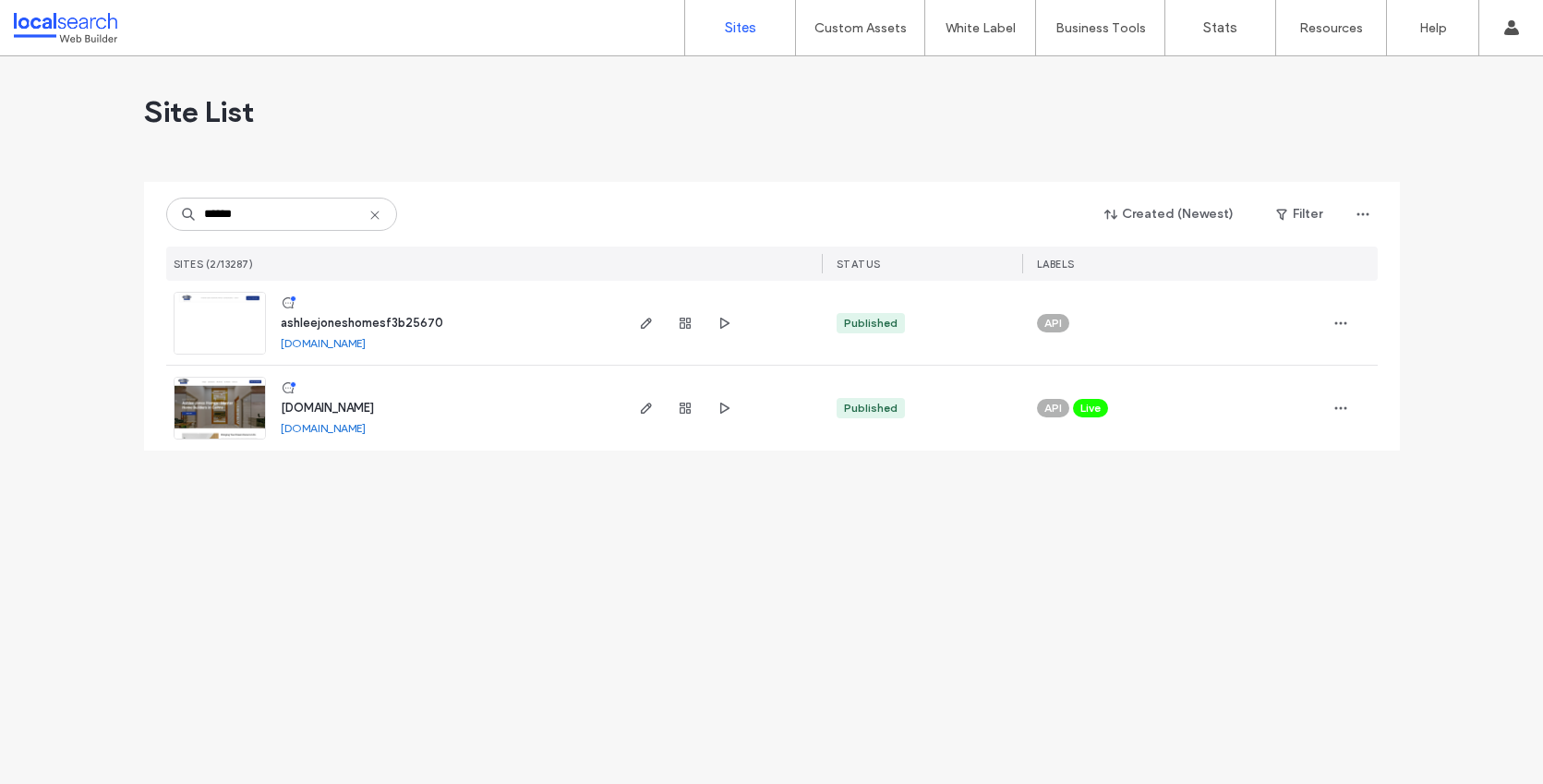
type input "******"
click at [357, 320] on span "ashleejoneshomesf3b25670" at bounding box center [362, 322] width 163 height 13
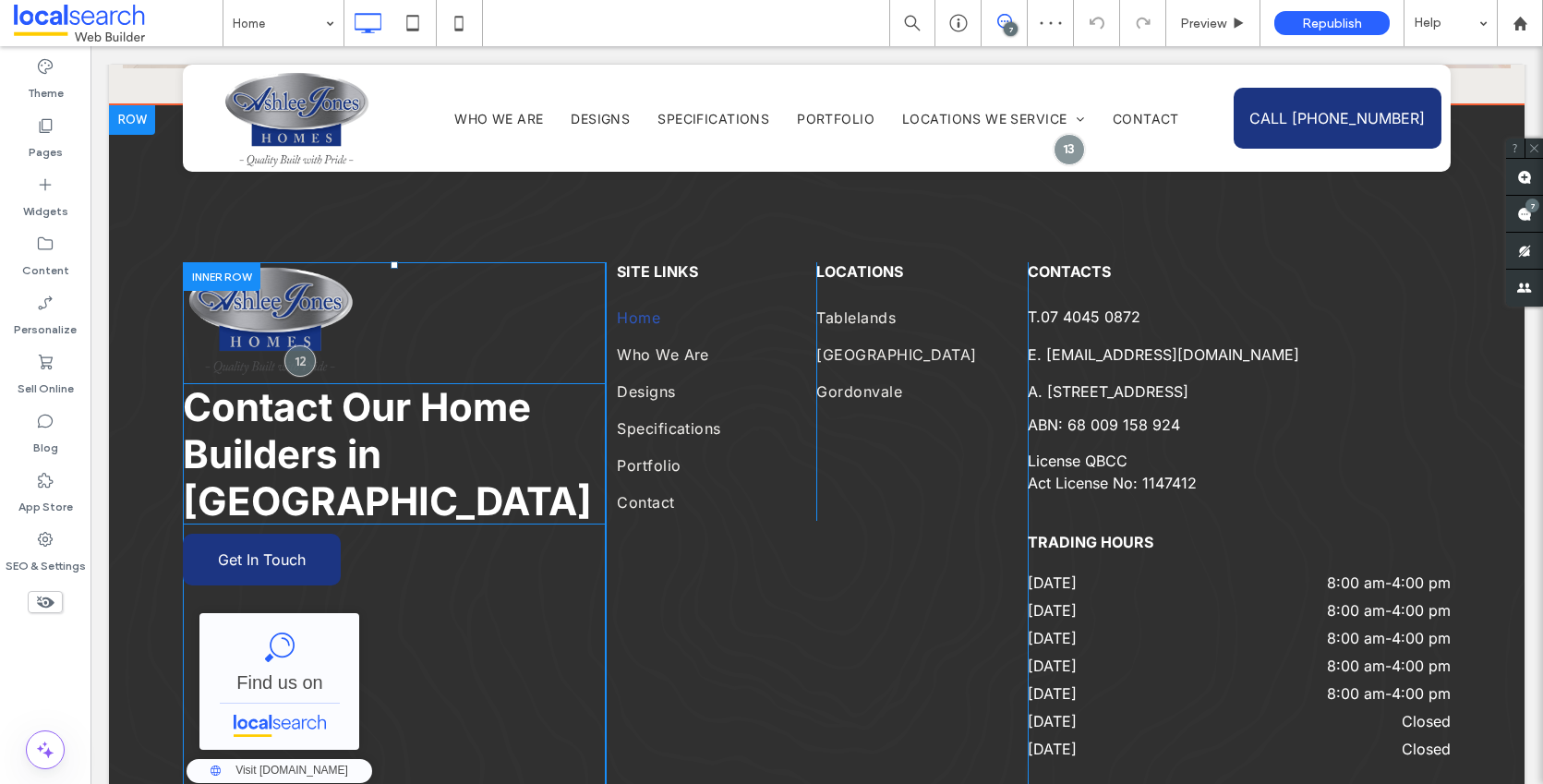
scroll to position [6629, 0]
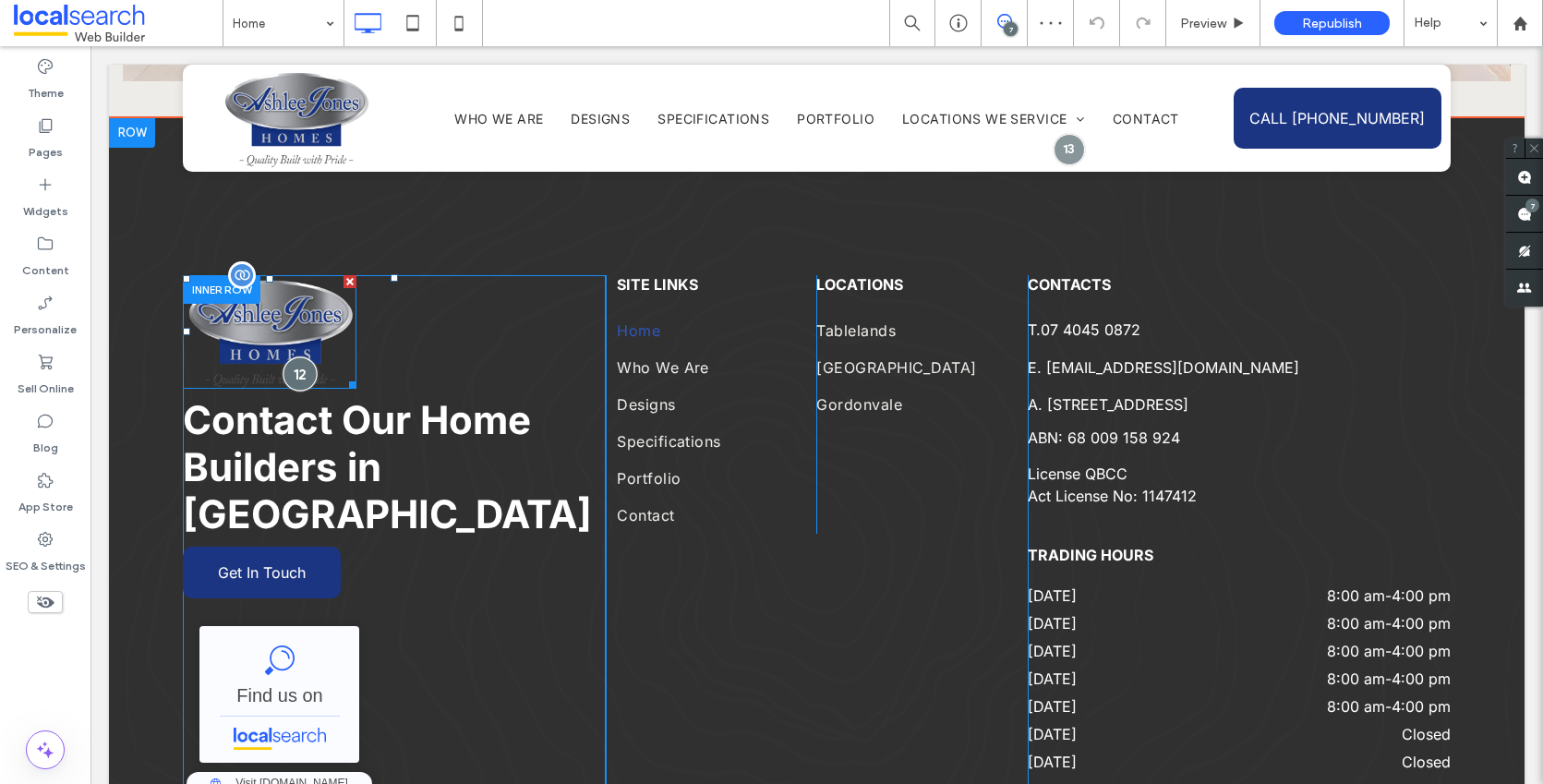
click at [304, 357] on div at bounding box center [299, 374] width 34 height 34
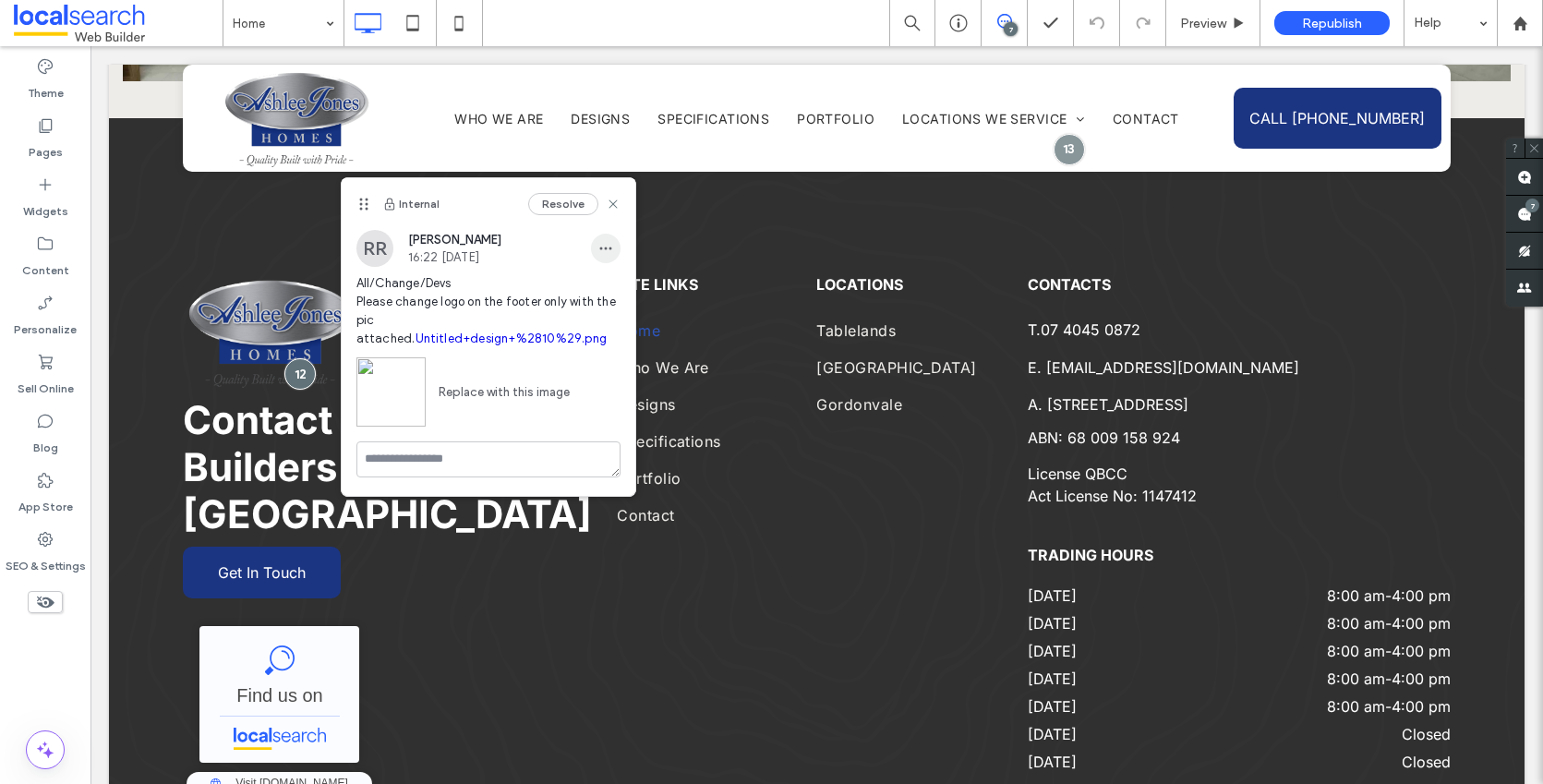
click at [602, 249] on icon "button" at bounding box center [606, 248] width 14 height 14
click at [625, 300] on span "Edit" at bounding box center [618, 295] width 24 height 18
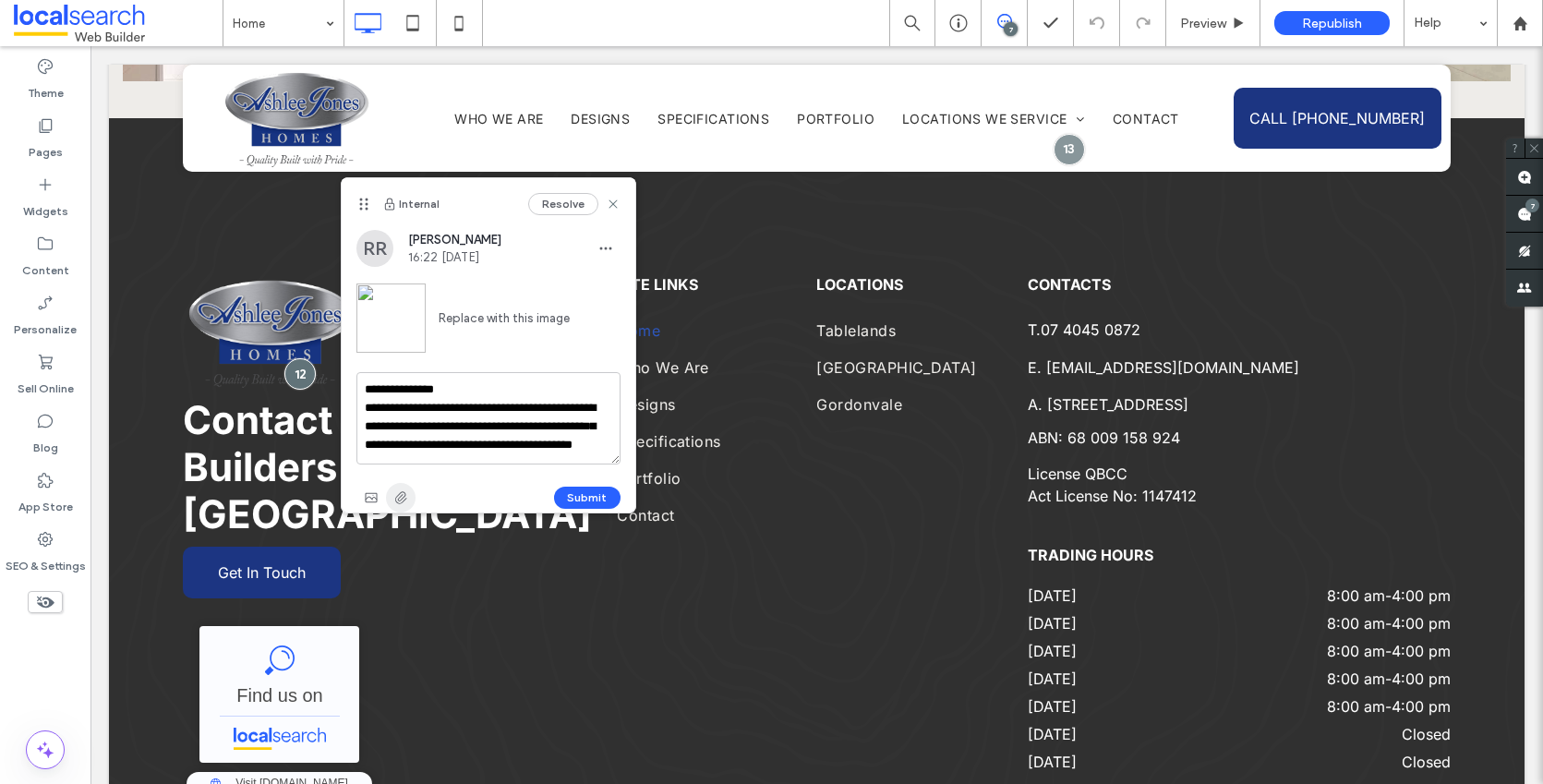
click at [397, 497] on icon "button" at bounding box center [400, 497] width 14 height 14
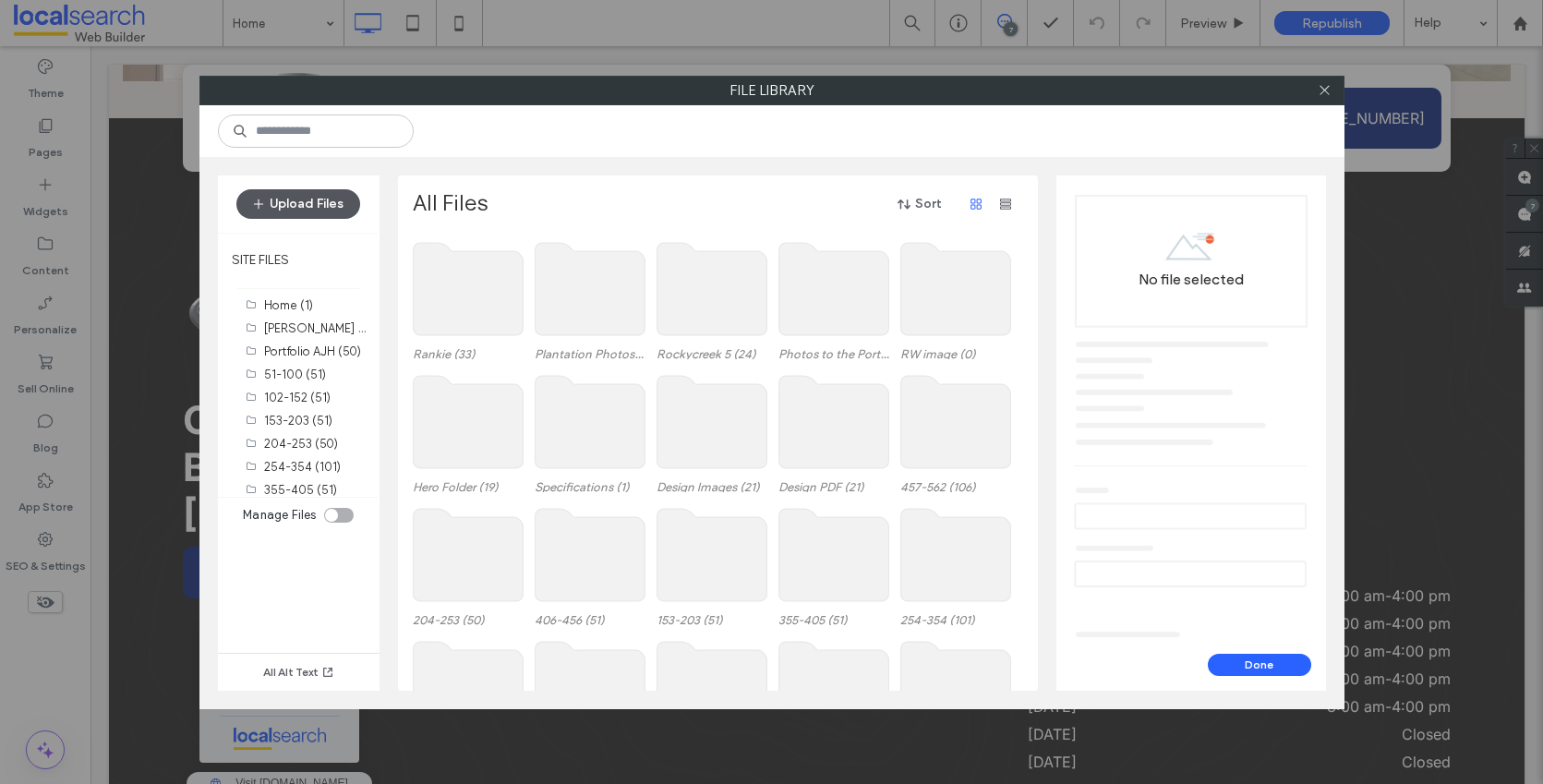
click at [306, 207] on button "Upload Files" at bounding box center [298, 204] width 123 height 30
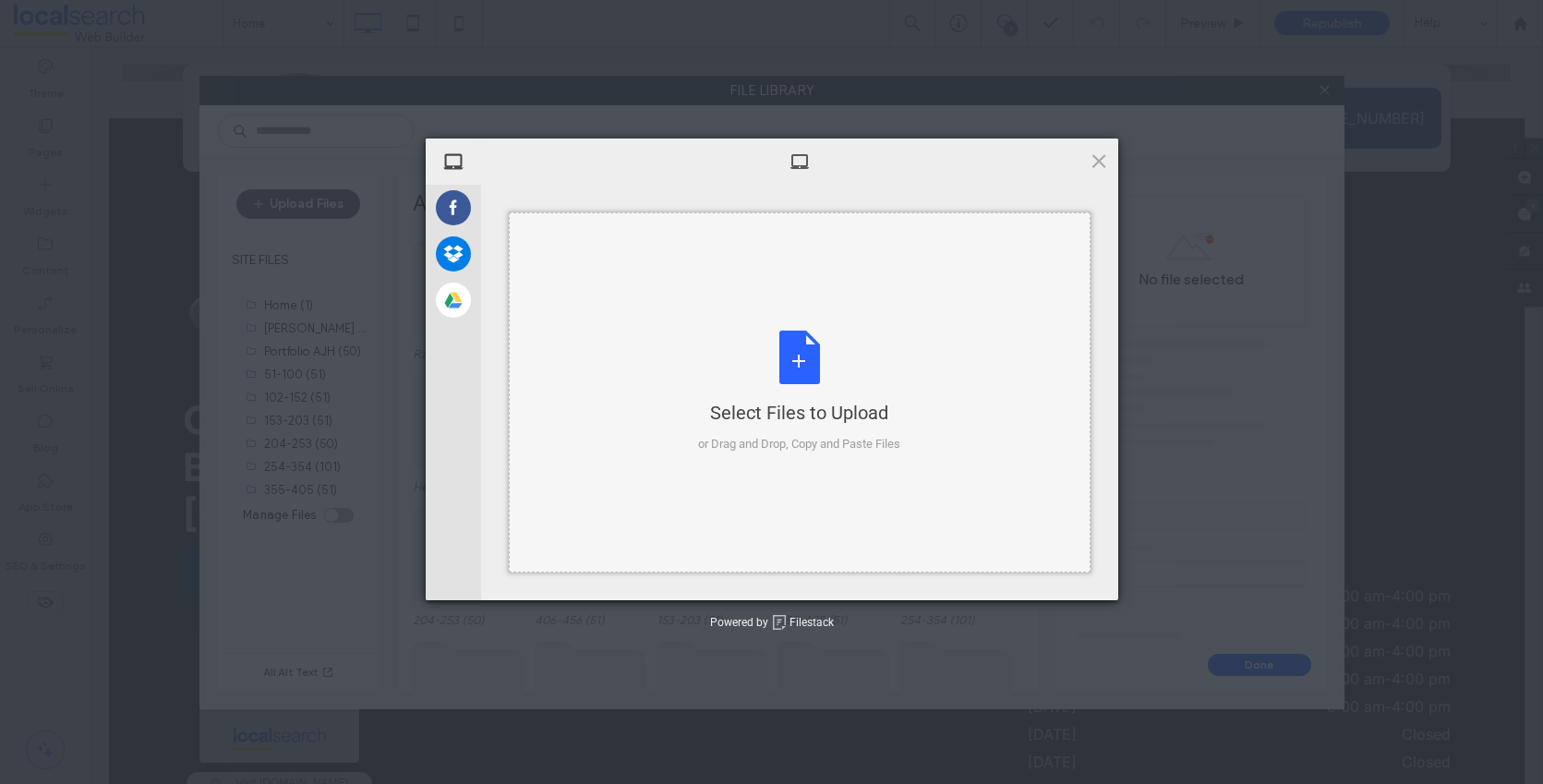
click at [782, 361] on div "Select Files to Upload or Drag and Drop, Copy and Paste Files" at bounding box center [799, 392] width 202 height 122
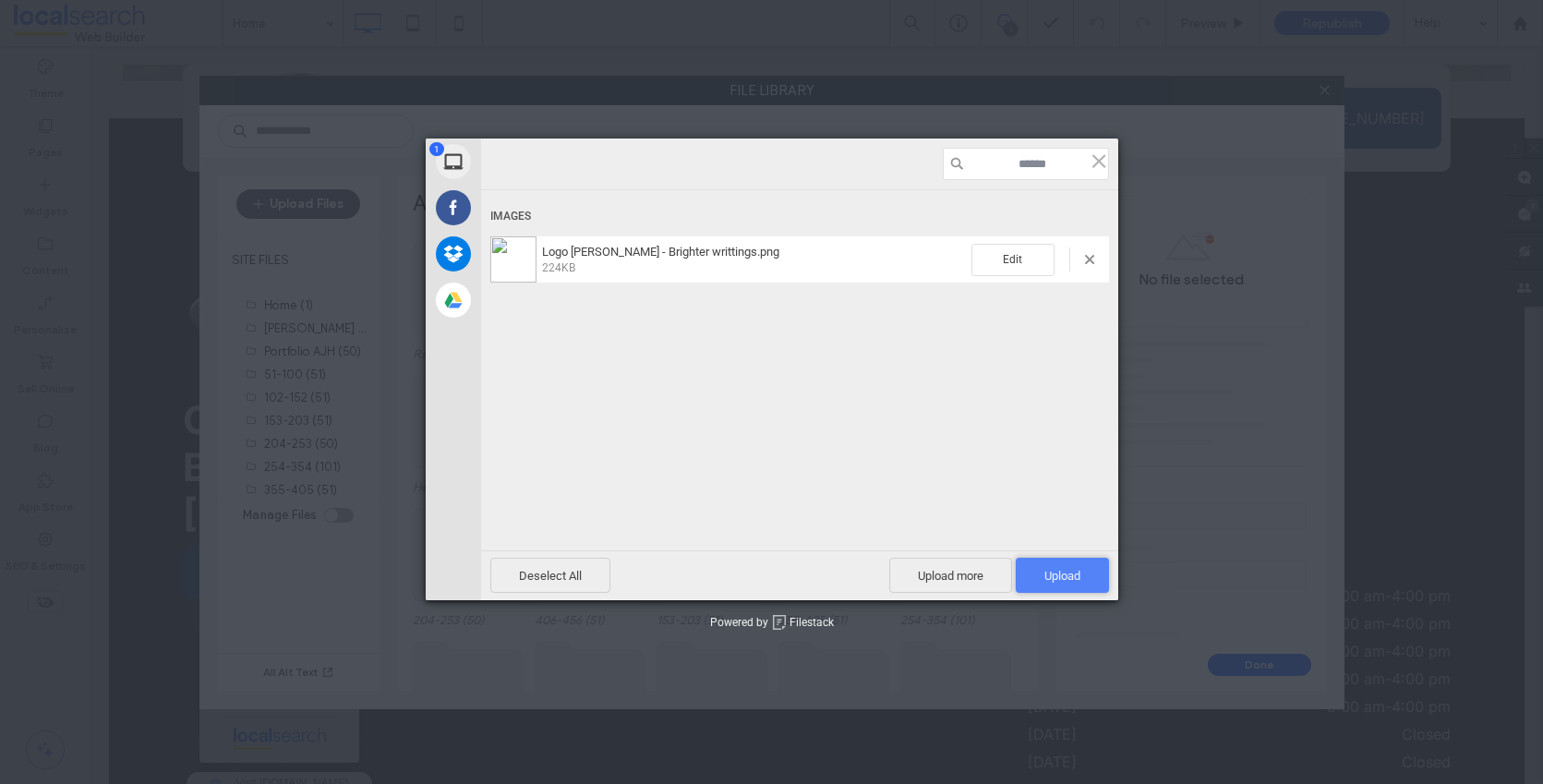
click at [1072, 565] on span "Upload 1" at bounding box center [1063, 575] width 94 height 35
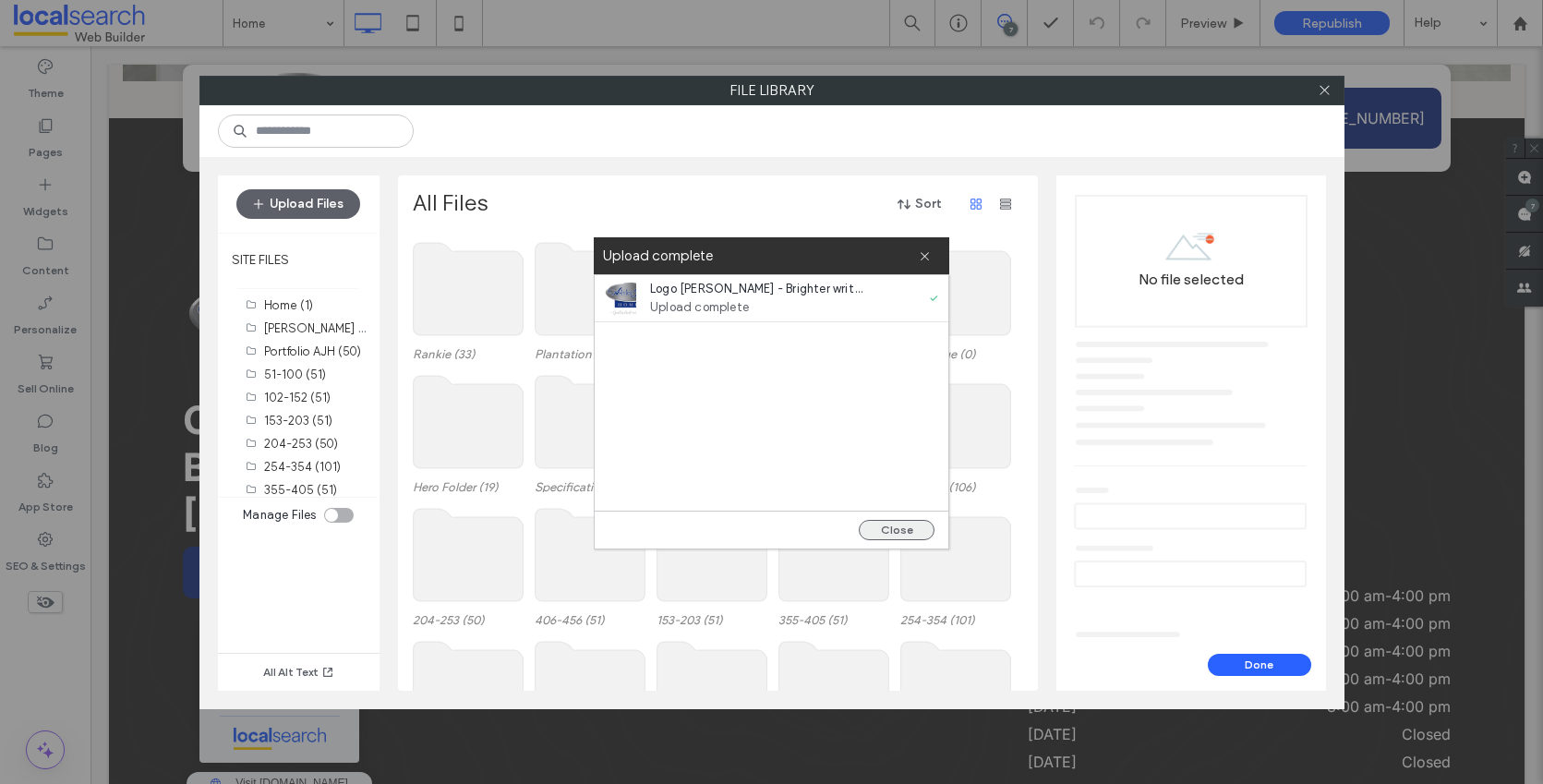
click at [916, 534] on button "Close" at bounding box center [896, 530] width 76 height 20
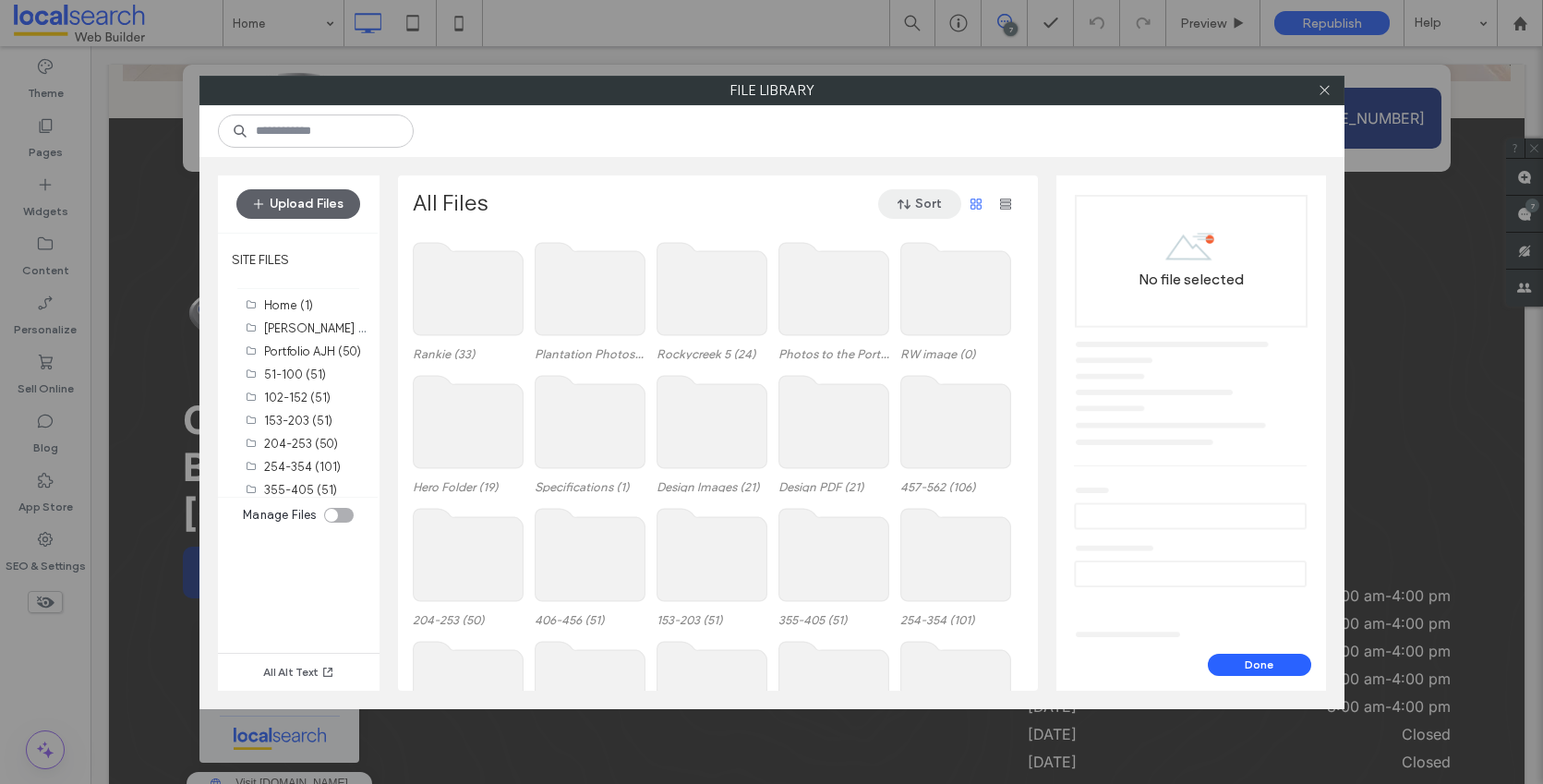
click at [918, 209] on button "Sort" at bounding box center [919, 204] width 83 height 30
click at [885, 251] on span "Date (New to Old)" at bounding box center [884, 251] width 102 height 18
click at [1003, 207] on icon "button" at bounding box center [1005, 204] width 14 height 14
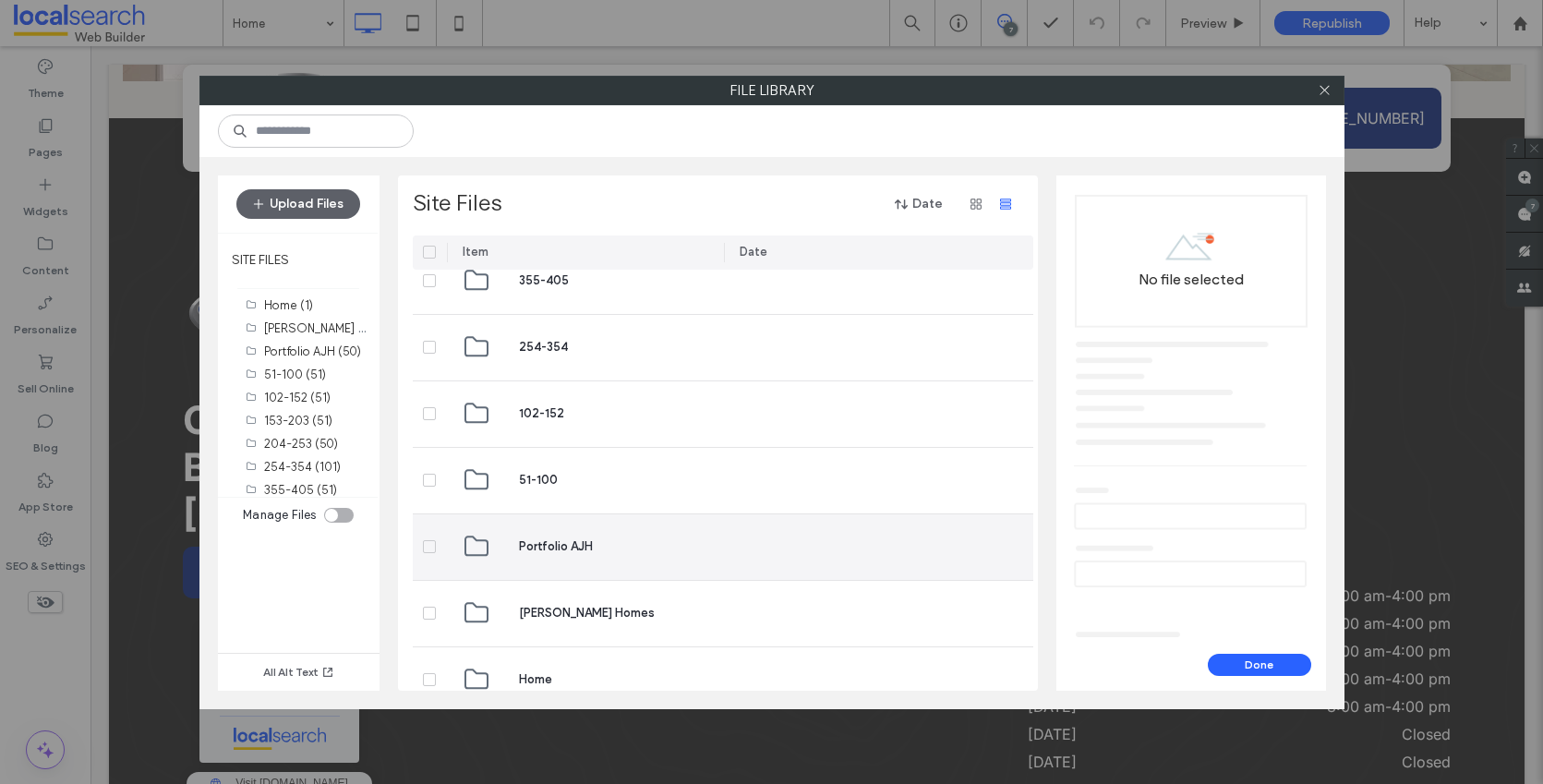
scroll to position [1052, 0]
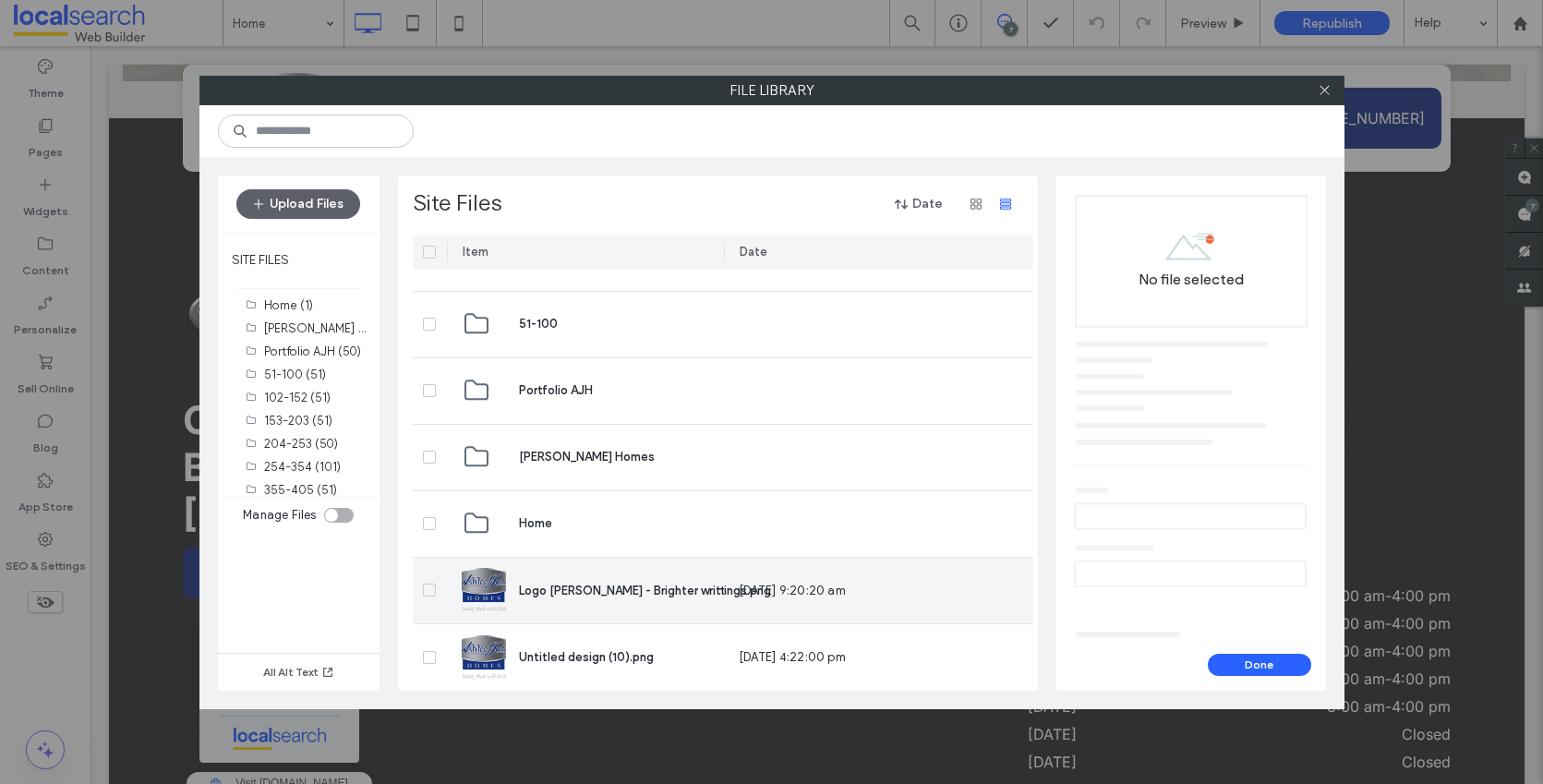
click at [430, 583] on span at bounding box center [430, 590] width 13 height 13
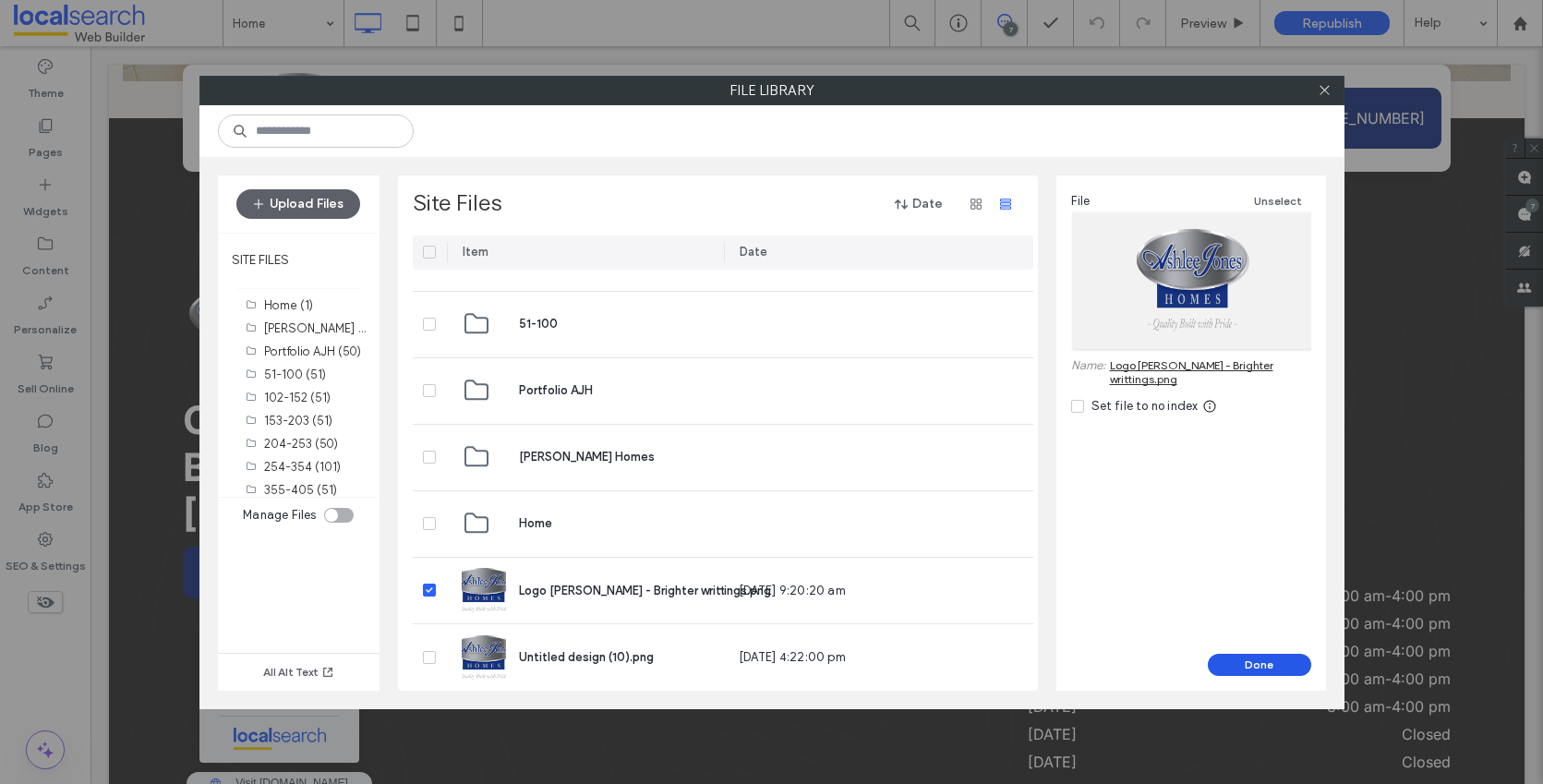
click at [1278, 664] on button "Done" at bounding box center [1260, 664] width 103 height 22
